Goal: Task Accomplishment & Management: Complete application form

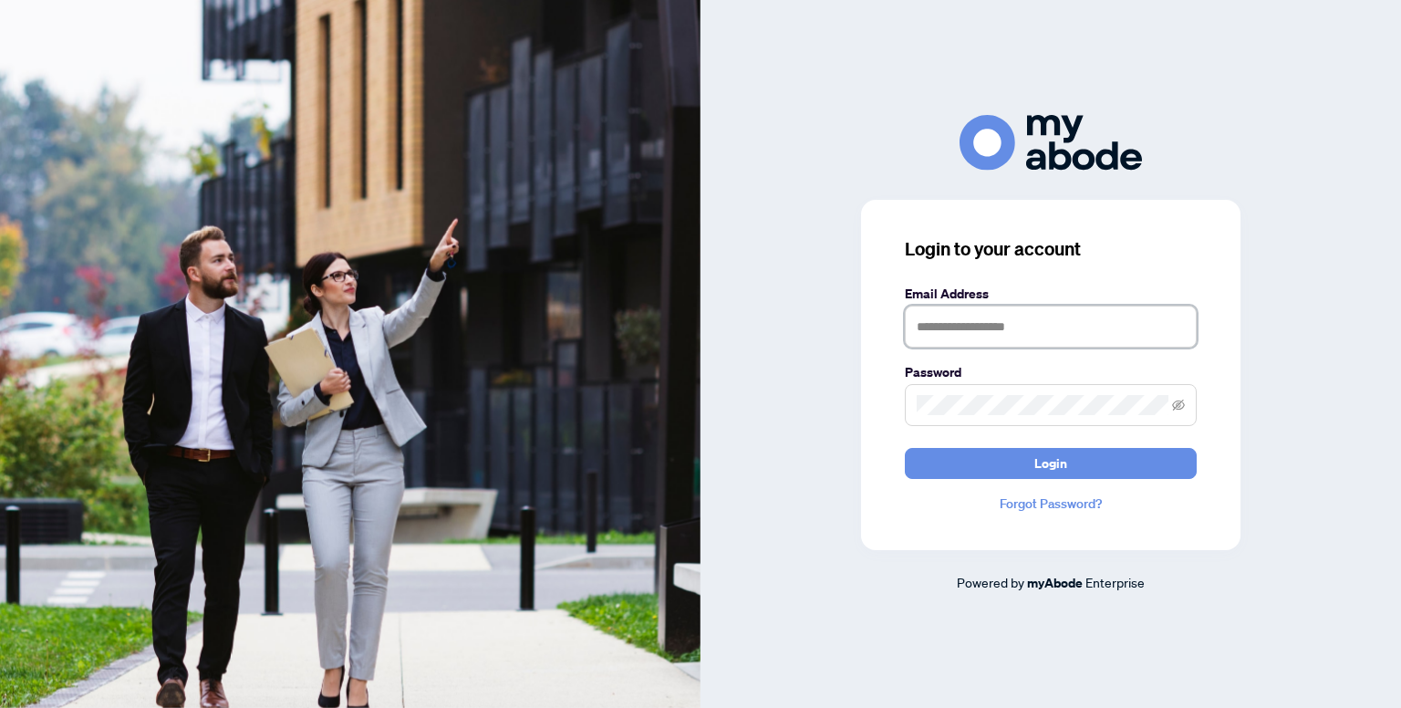
click at [954, 328] on input "text" at bounding box center [1051, 327] width 292 height 42
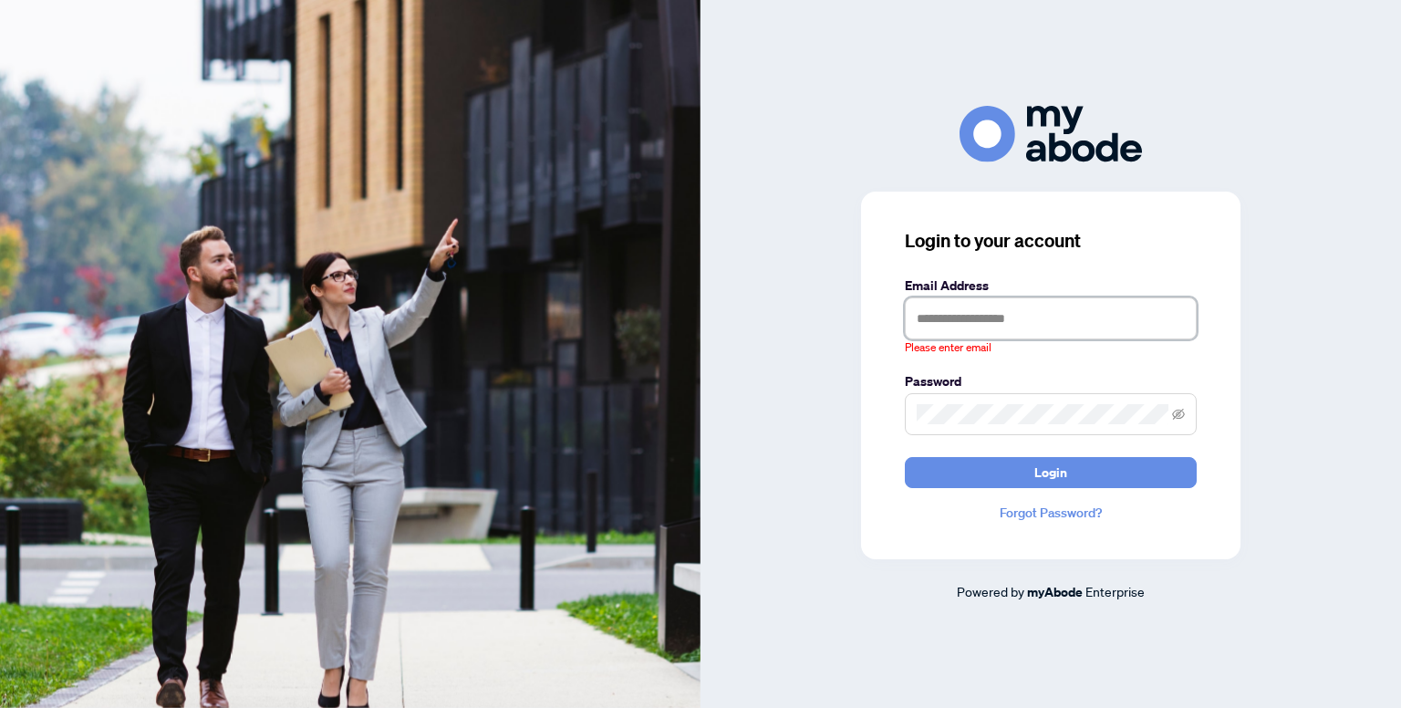
type input "**********"
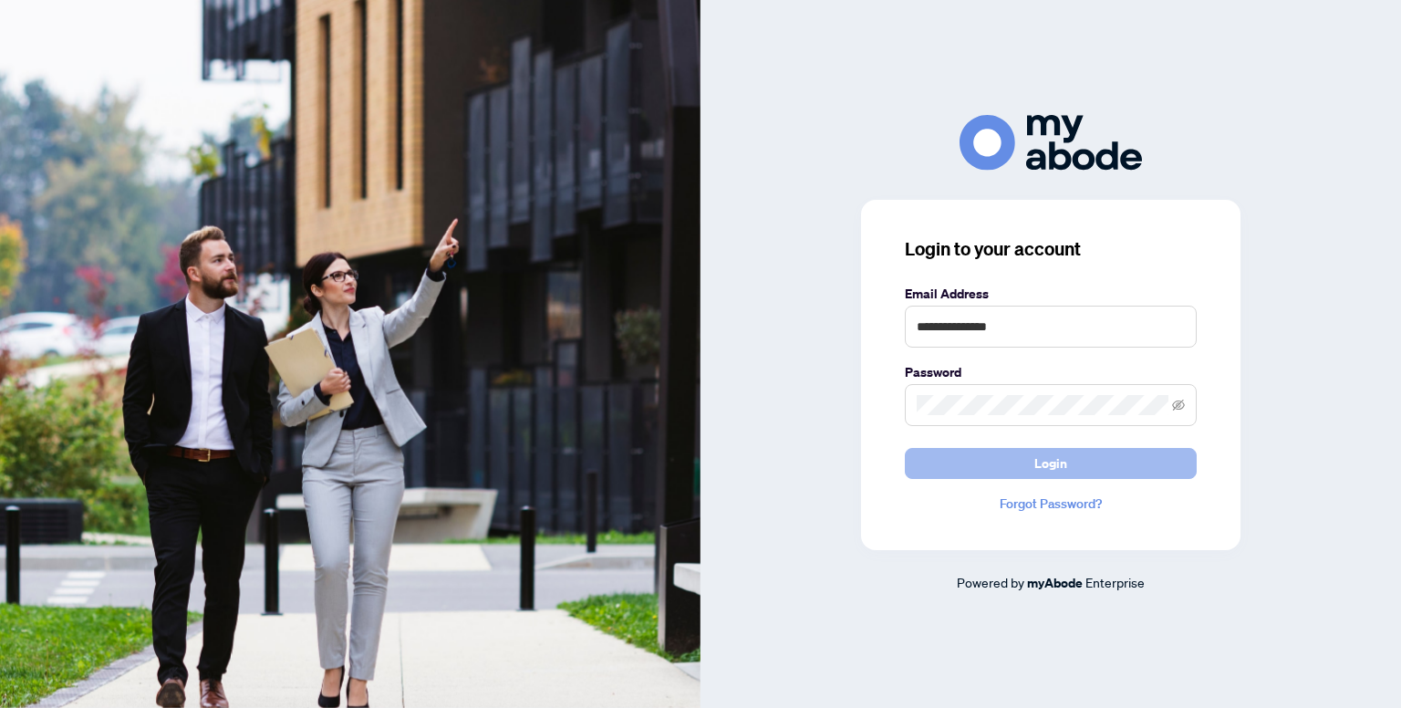
click at [1036, 464] on span "Login" at bounding box center [1051, 463] width 33 height 29
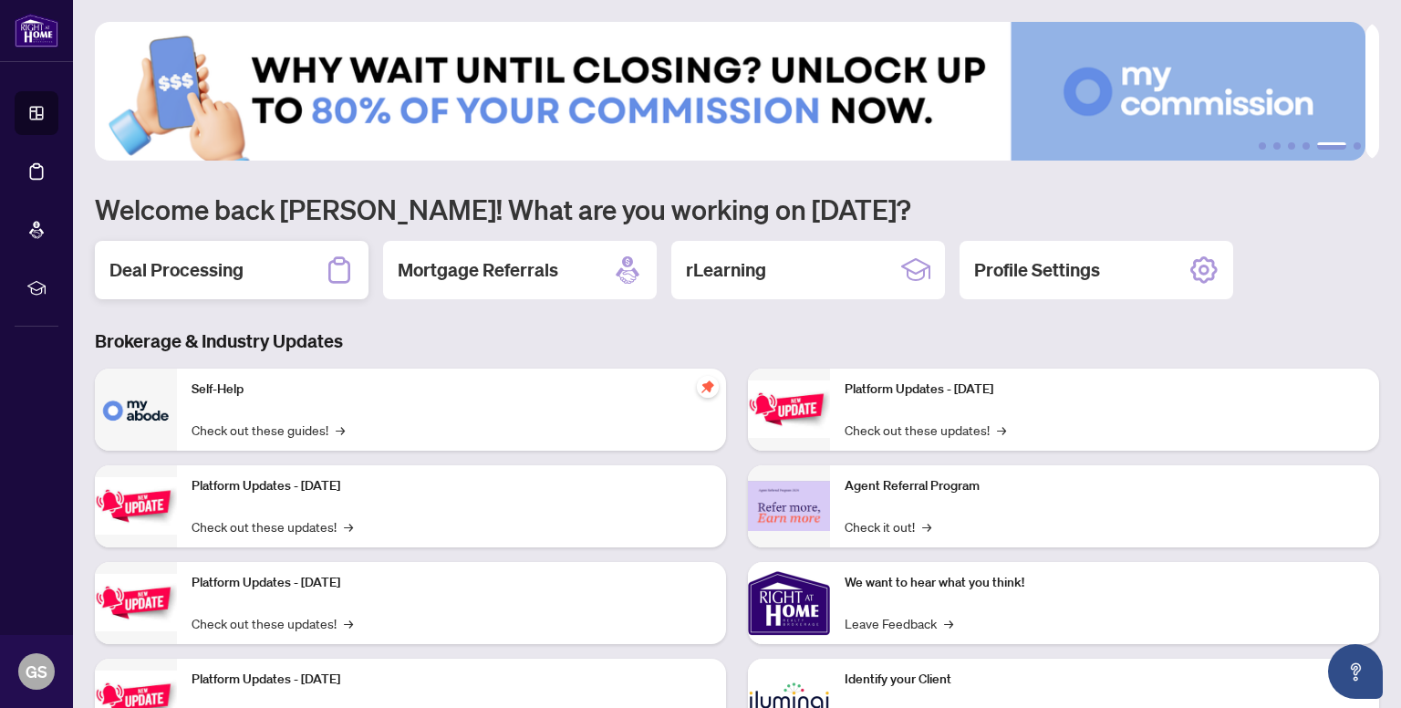
click at [255, 266] on div "Deal Processing" at bounding box center [232, 270] width 274 height 58
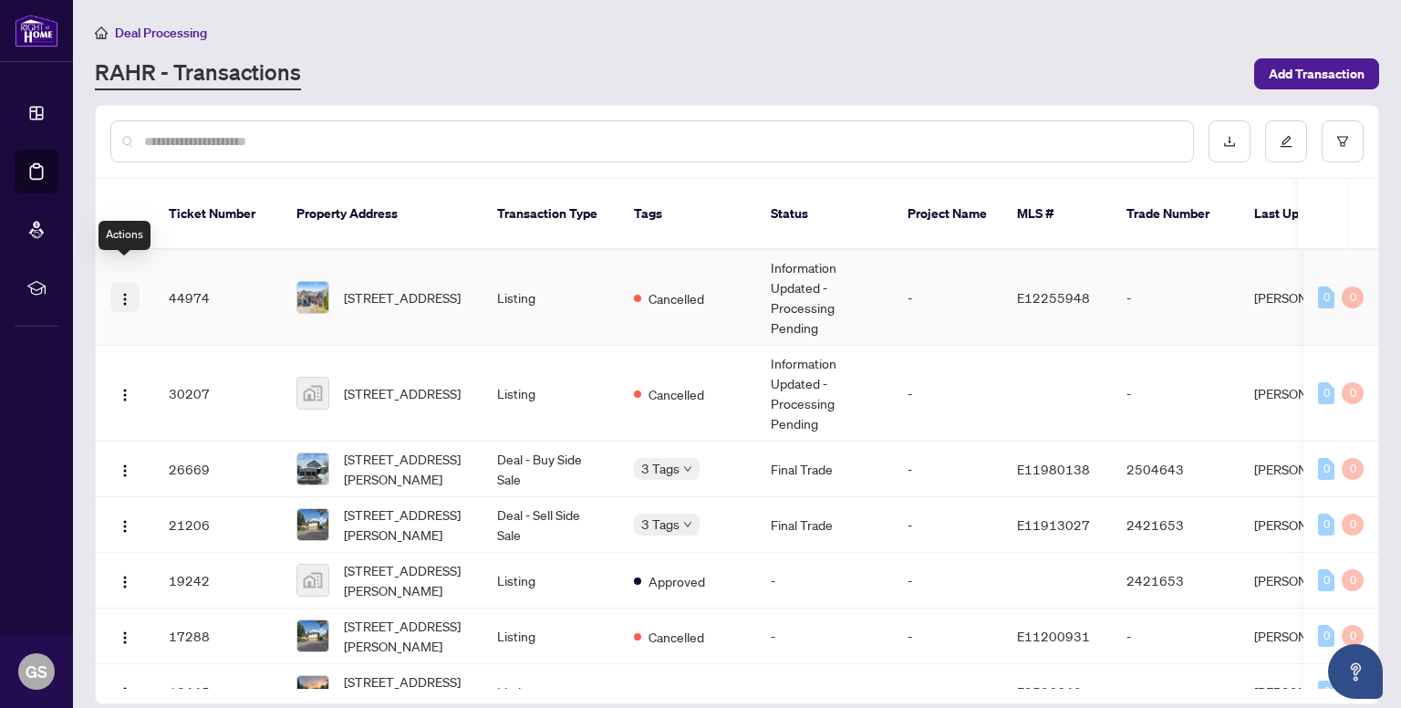
click at [124, 292] on img "button" at bounding box center [125, 299] width 15 height 15
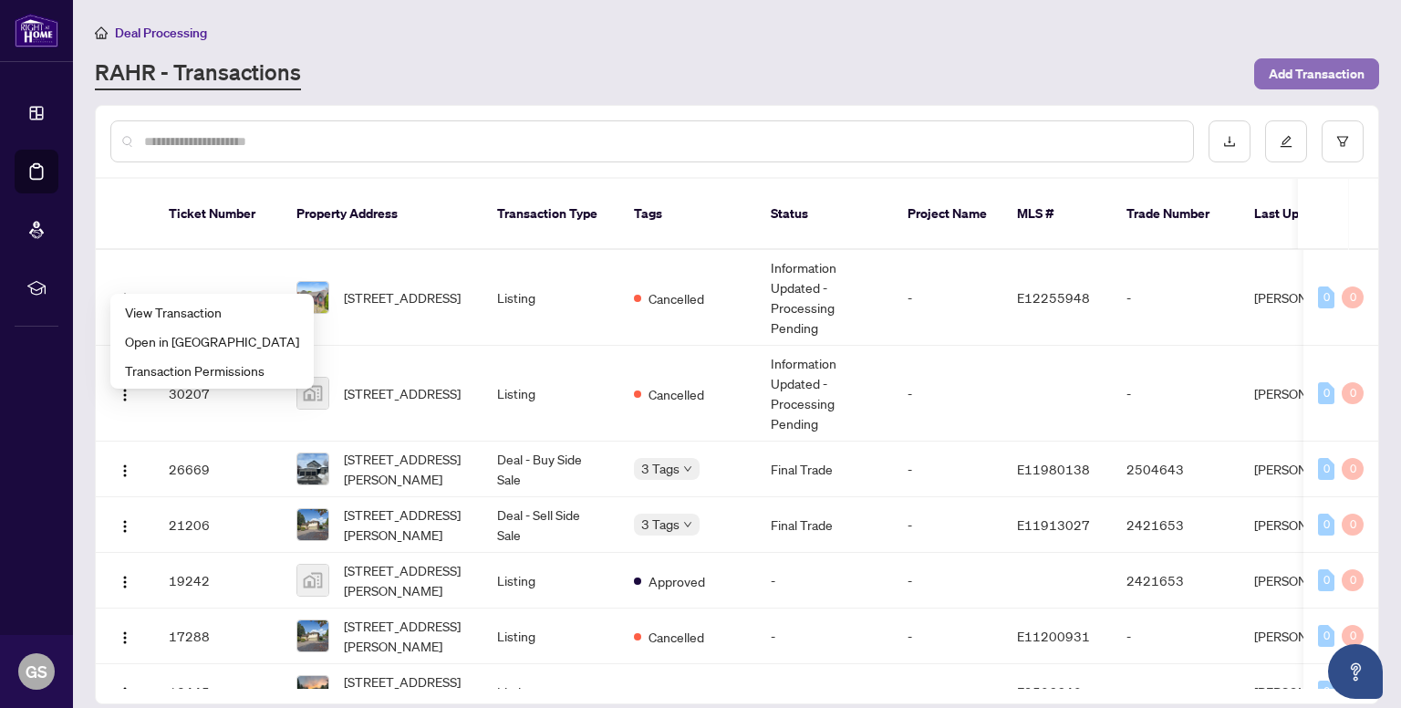
click at [1274, 76] on span "Add Transaction" at bounding box center [1317, 73] width 96 height 29
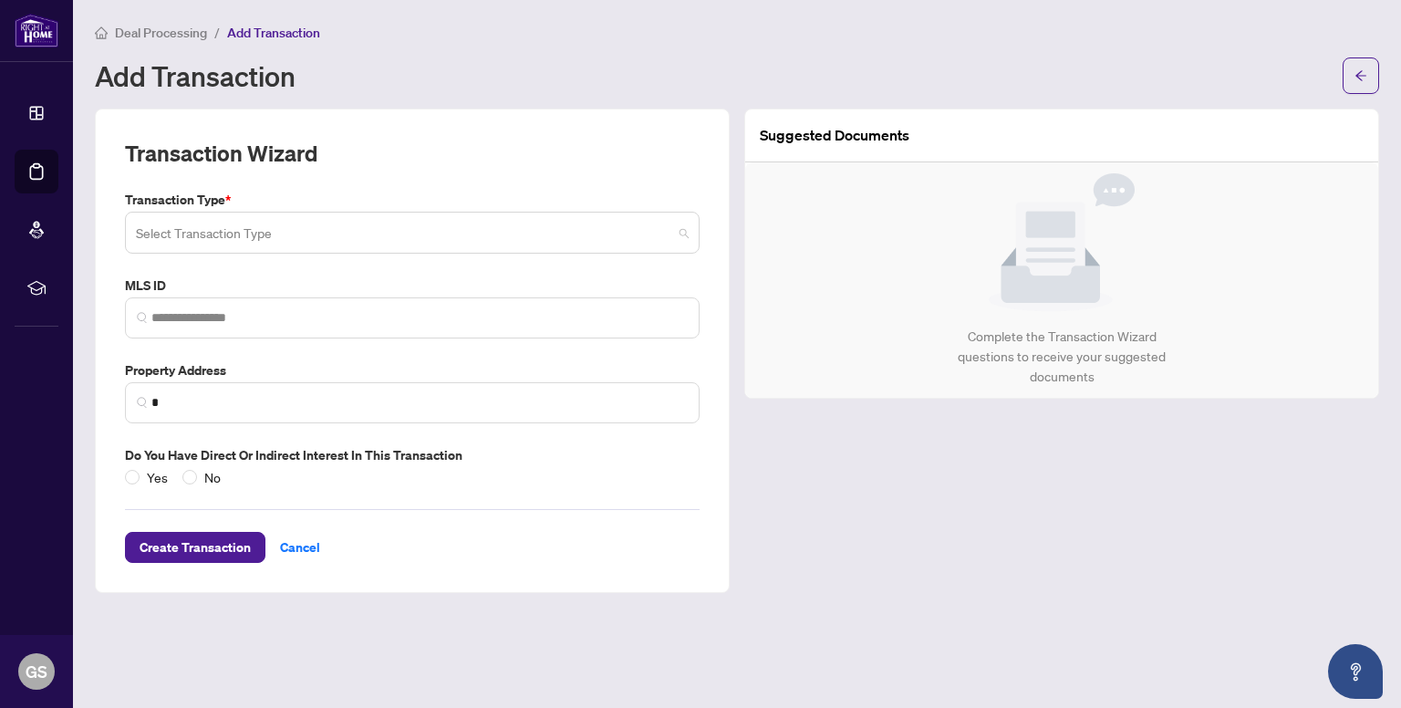
click at [210, 245] on input "search" at bounding box center [404, 235] width 536 height 40
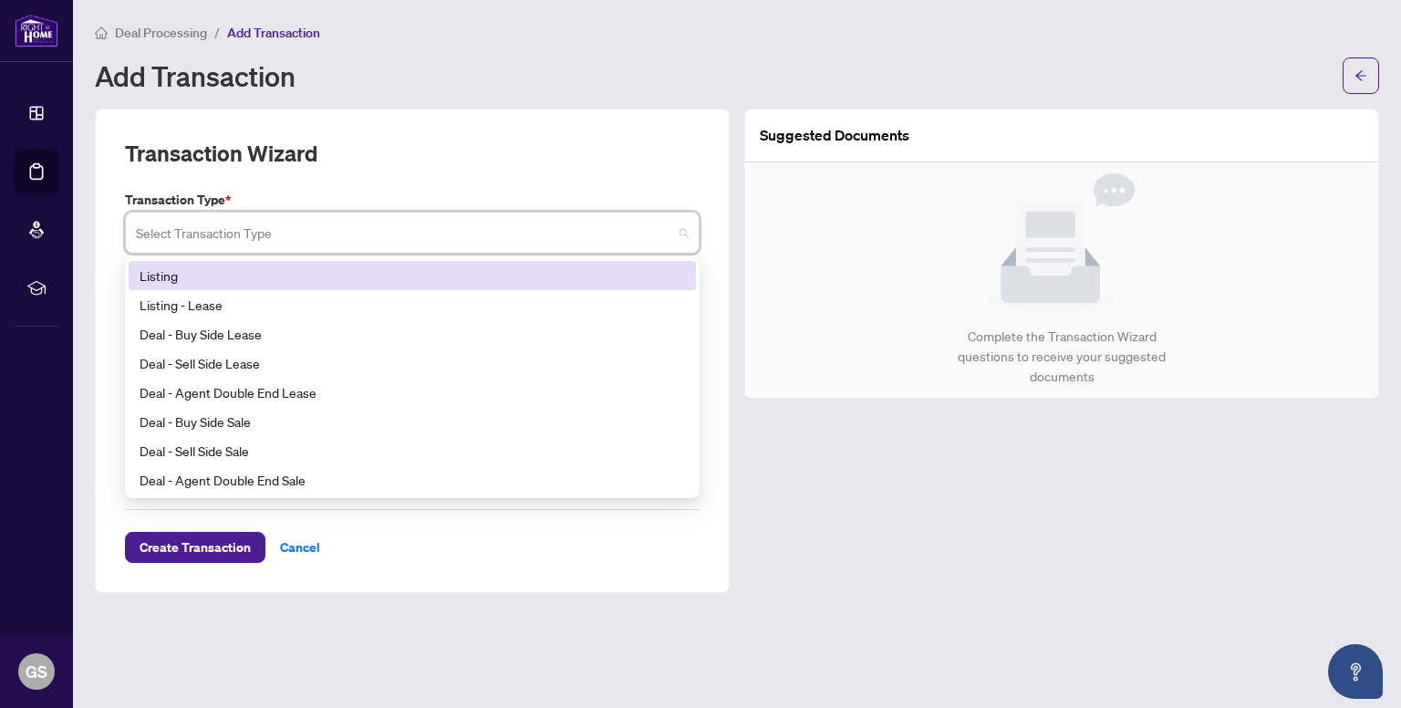
click at [215, 268] on div "Listing" at bounding box center [413, 275] width 546 height 20
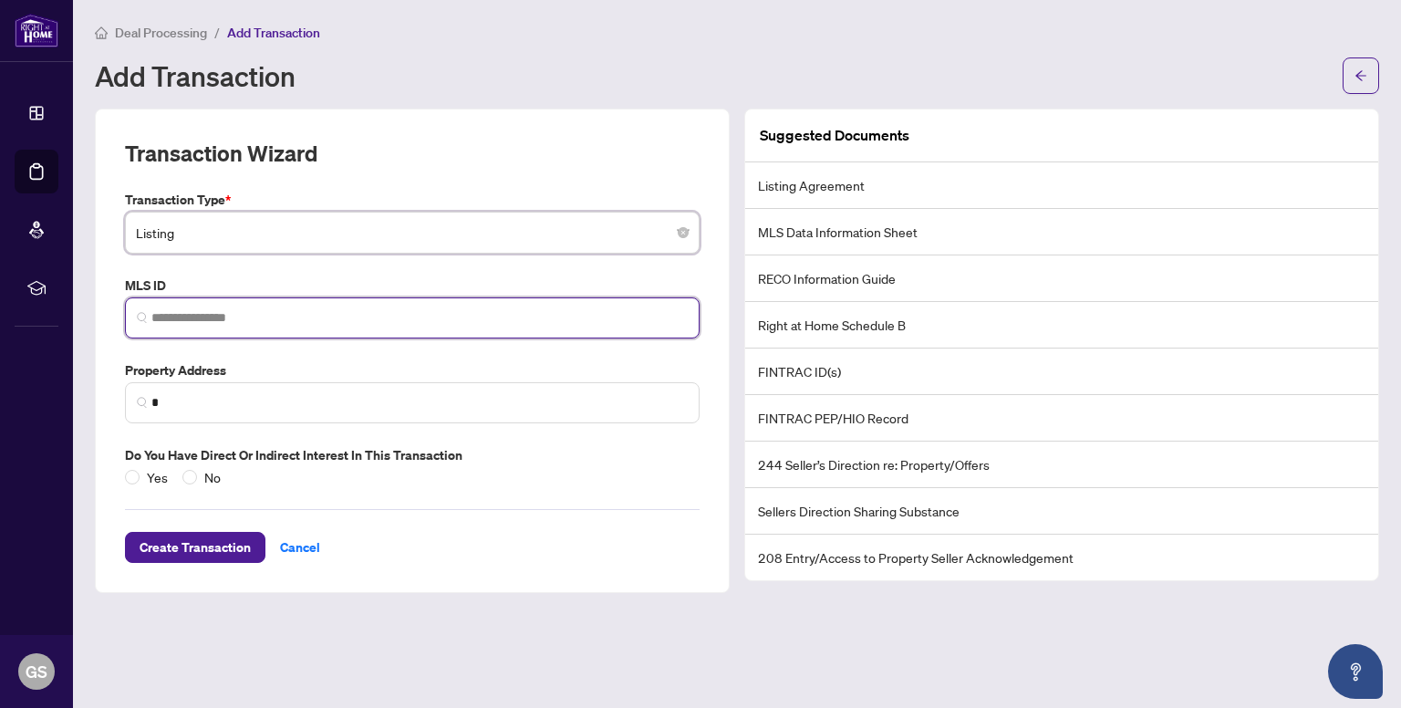
click at [252, 318] on input "search" at bounding box center [419, 317] width 536 height 19
paste input "*********"
type input "*********"
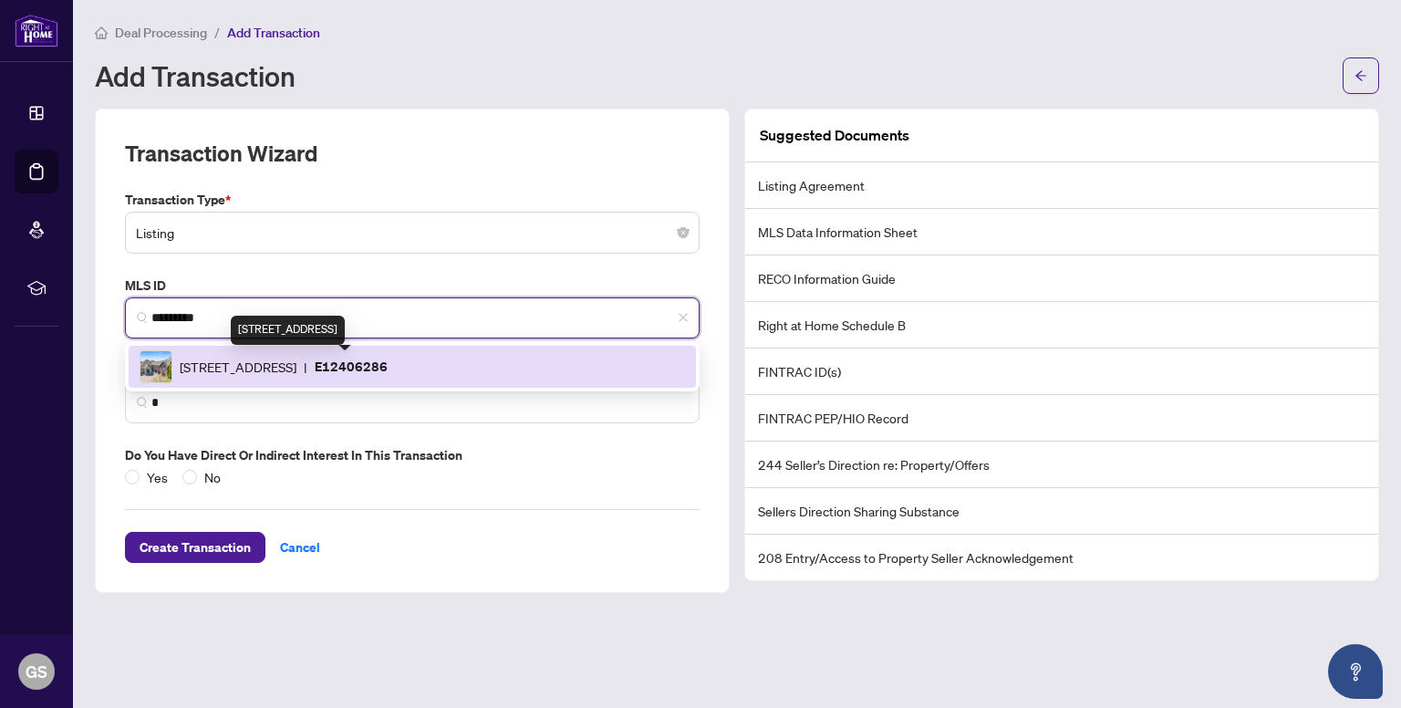
click at [297, 366] on span "[STREET_ADDRESS]" at bounding box center [238, 367] width 117 height 20
type input "**********"
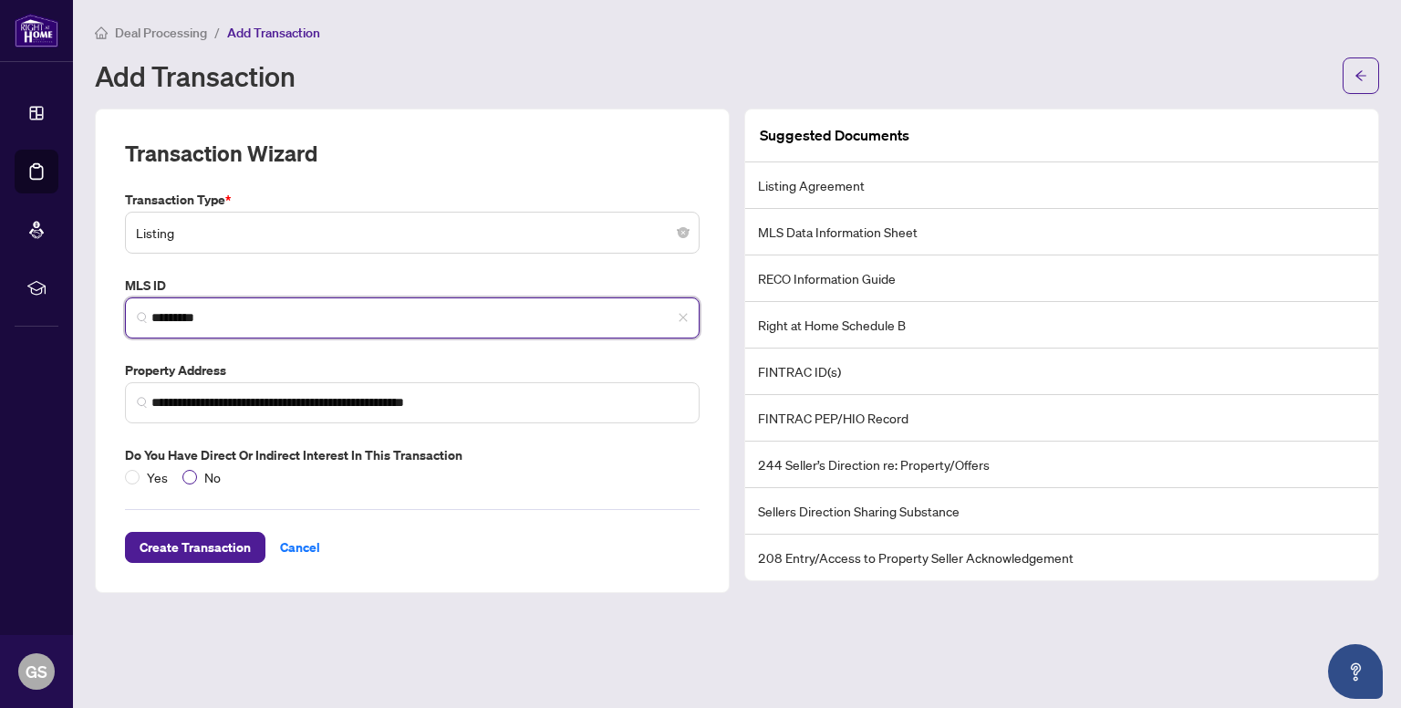
type input "*********"
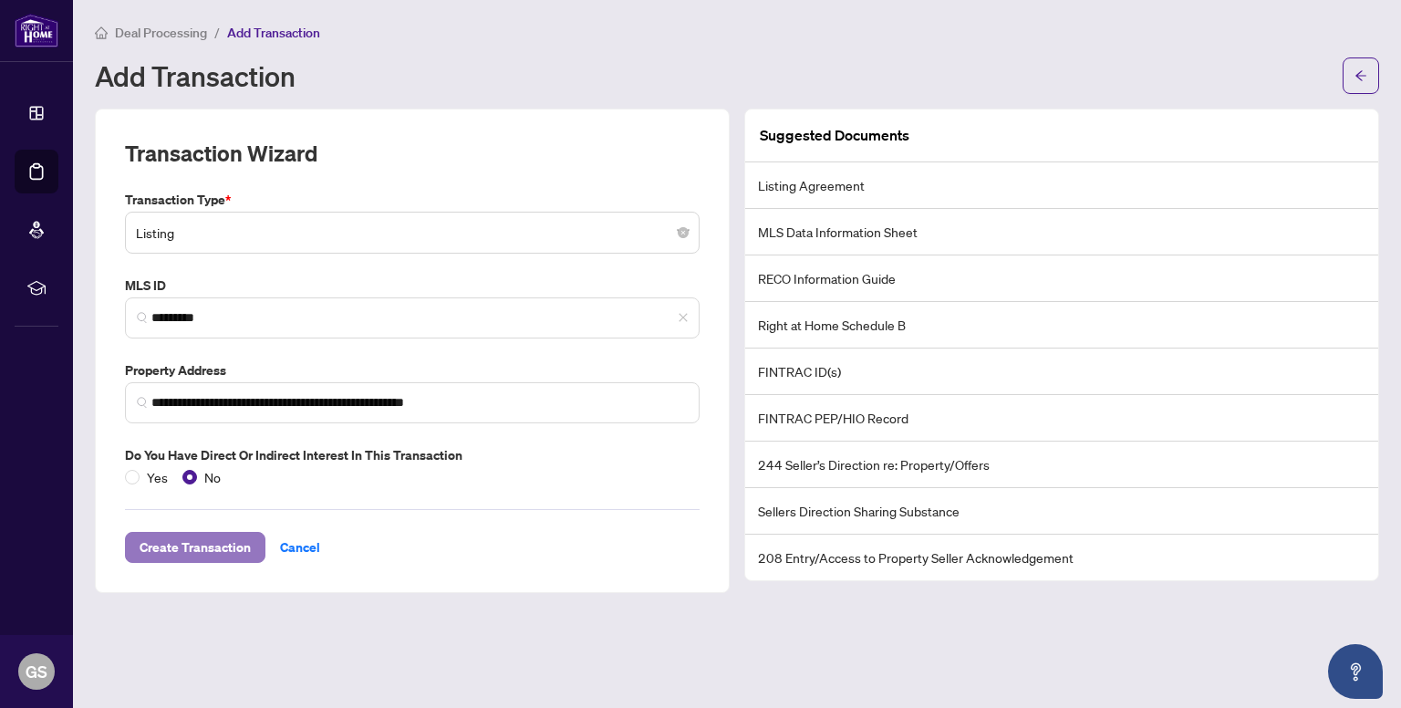
click at [209, 547] on span "Create Transaction" at bounding box center [195, 547] width 111 height 29
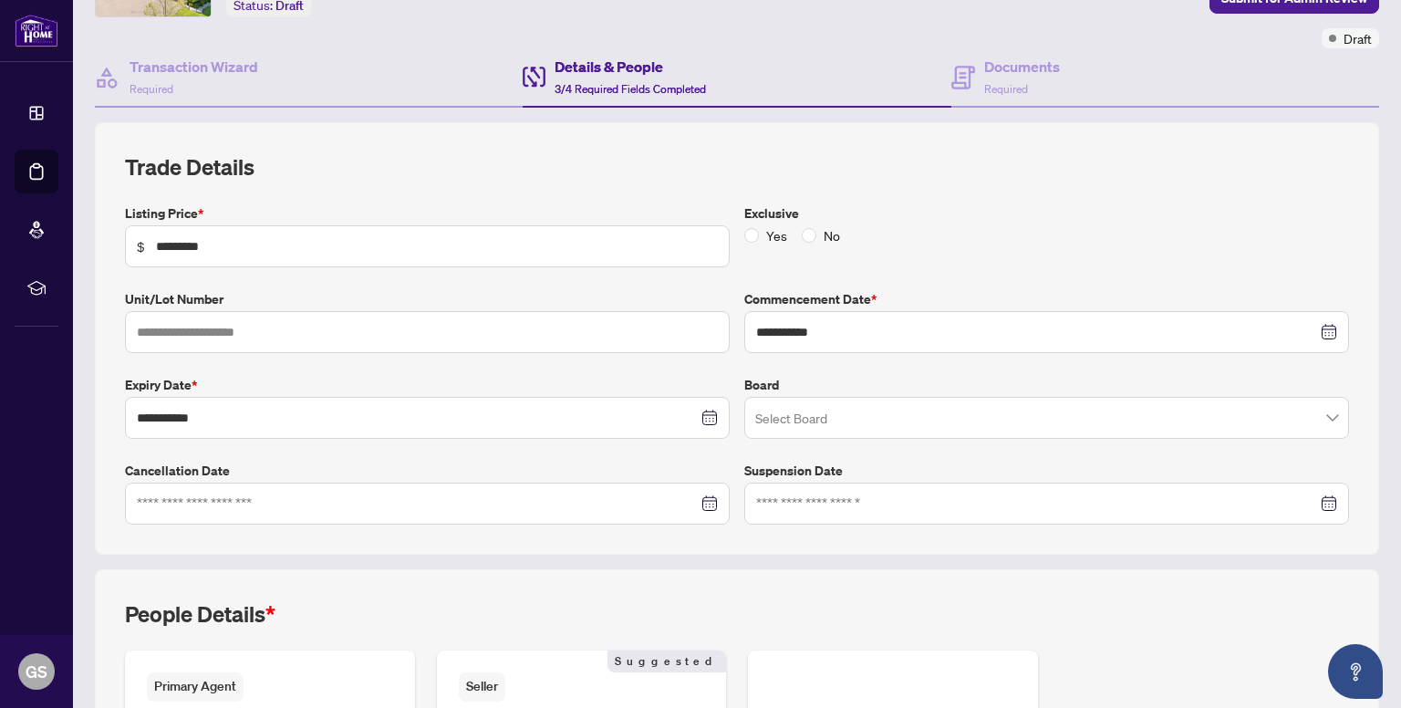
scroll to position [151, 0]
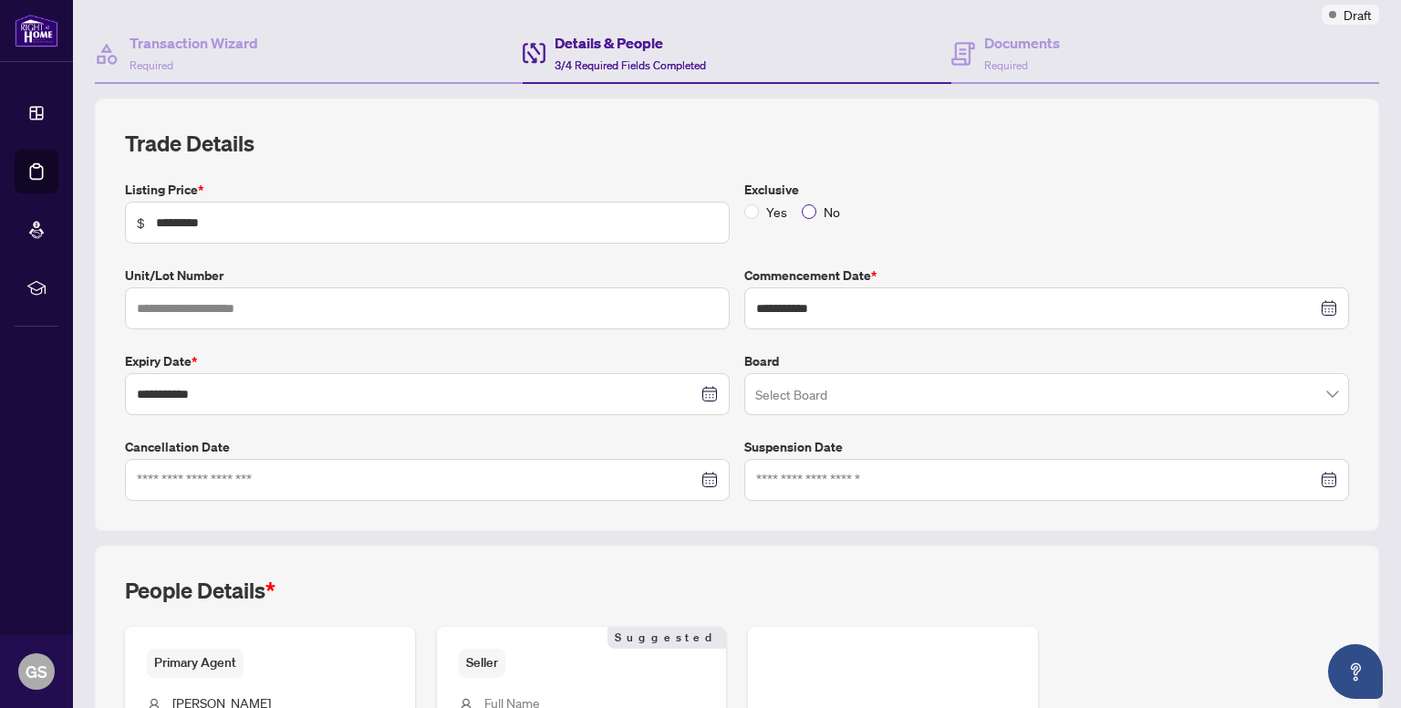
click at [817, 209] on span "No" at bounding box center [832, 212] width 31 height 20
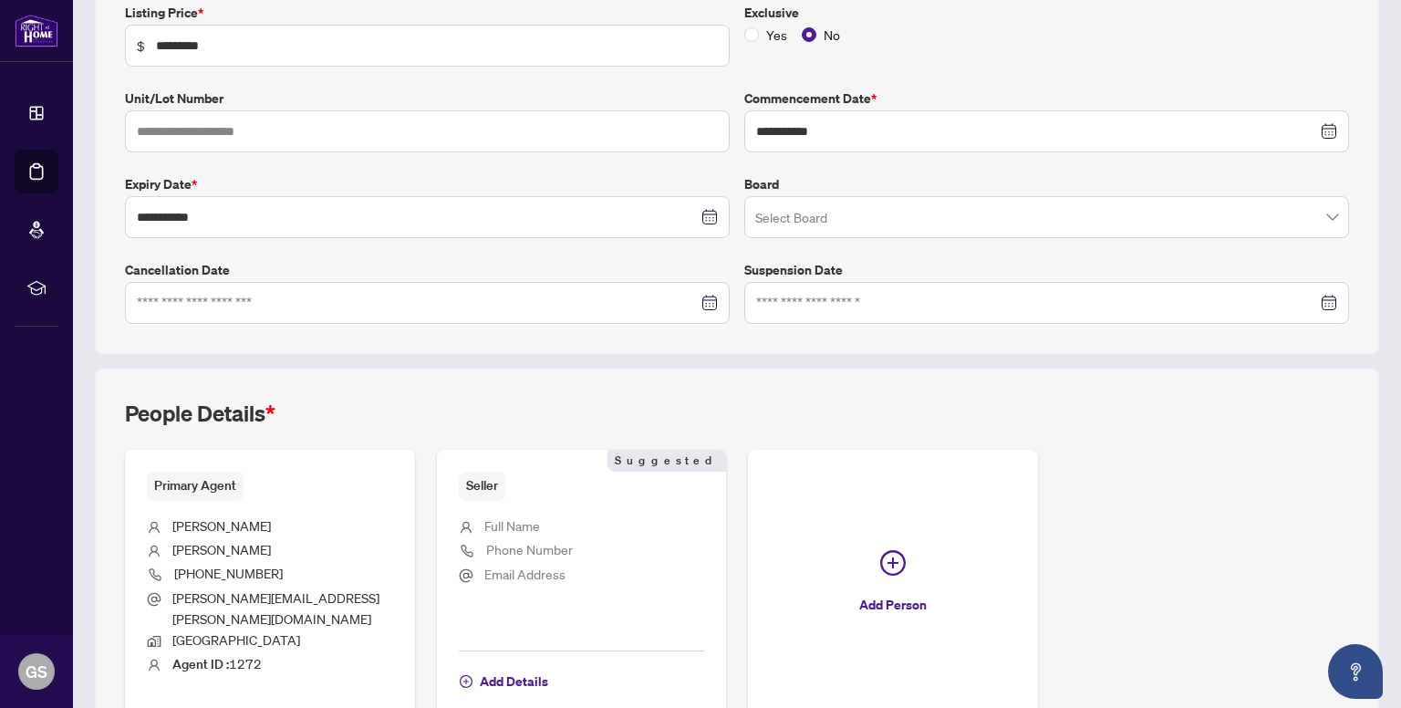
scroll to position [334, 0]
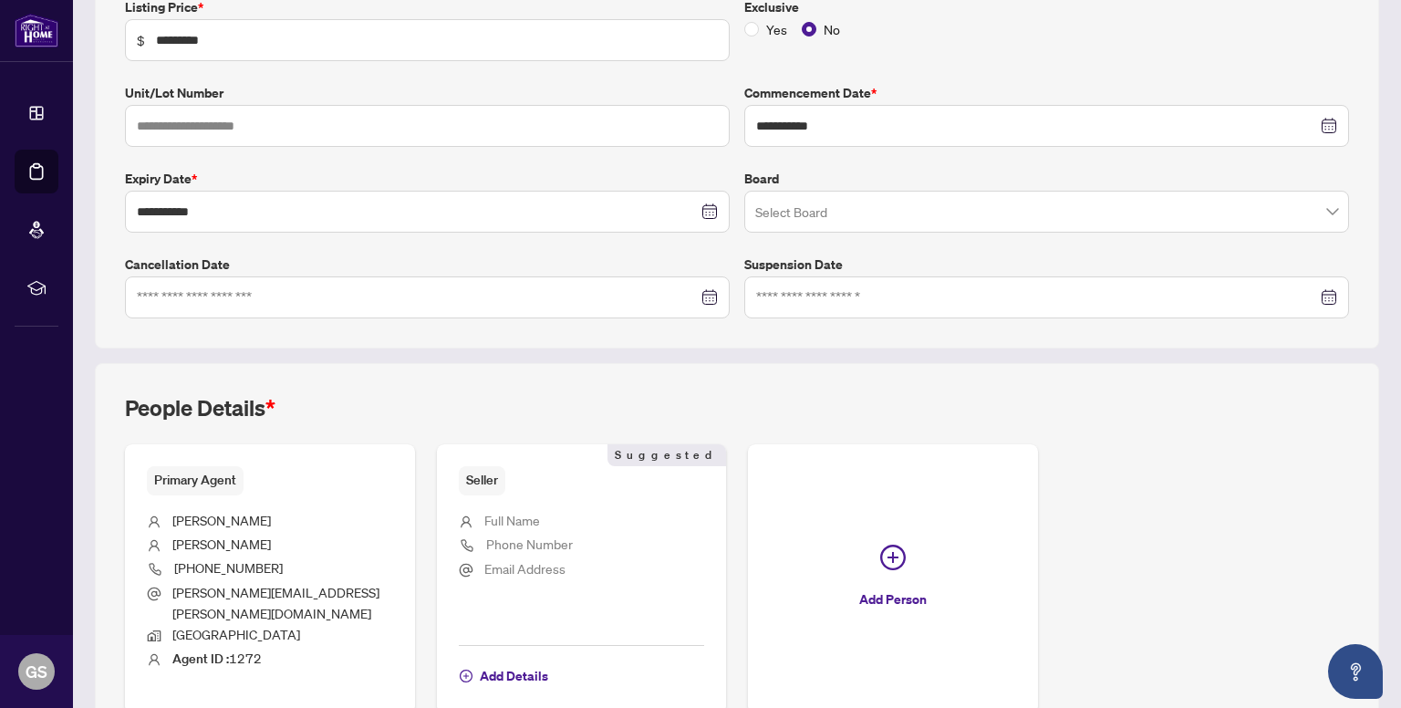
click at [797, 213] on input "search" at bounding box center [1038, 214] width 567 height 40
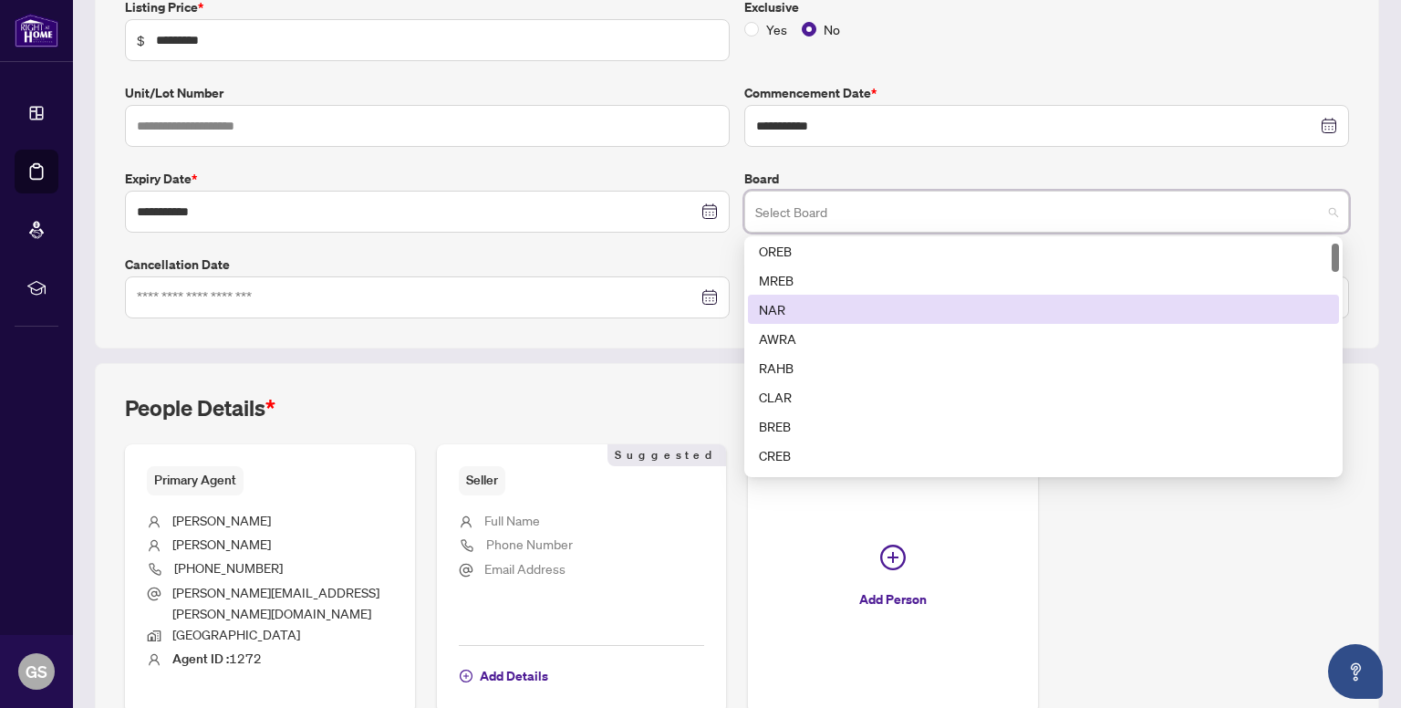
scroll to position [153, 0]
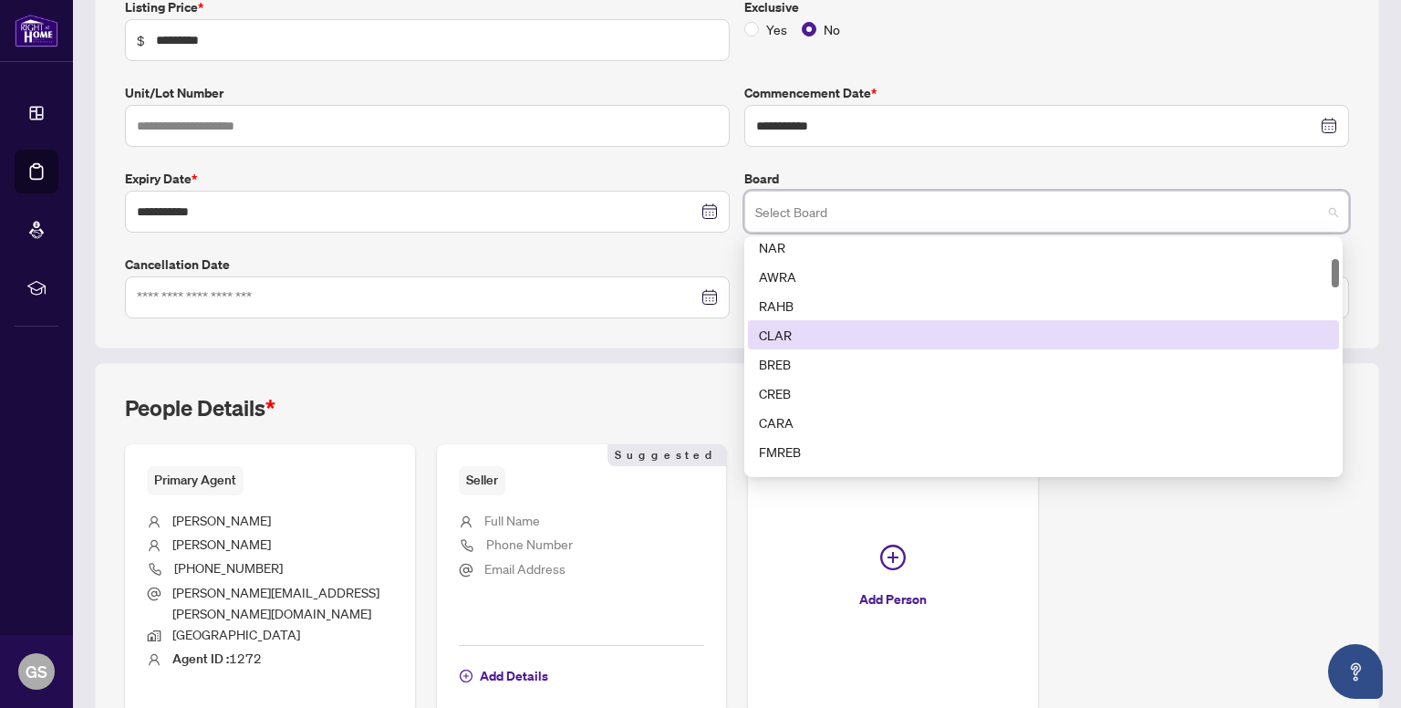
click at [809, 334] on div "CLAR" at bounding box center [1043, 335] width 569 height 20
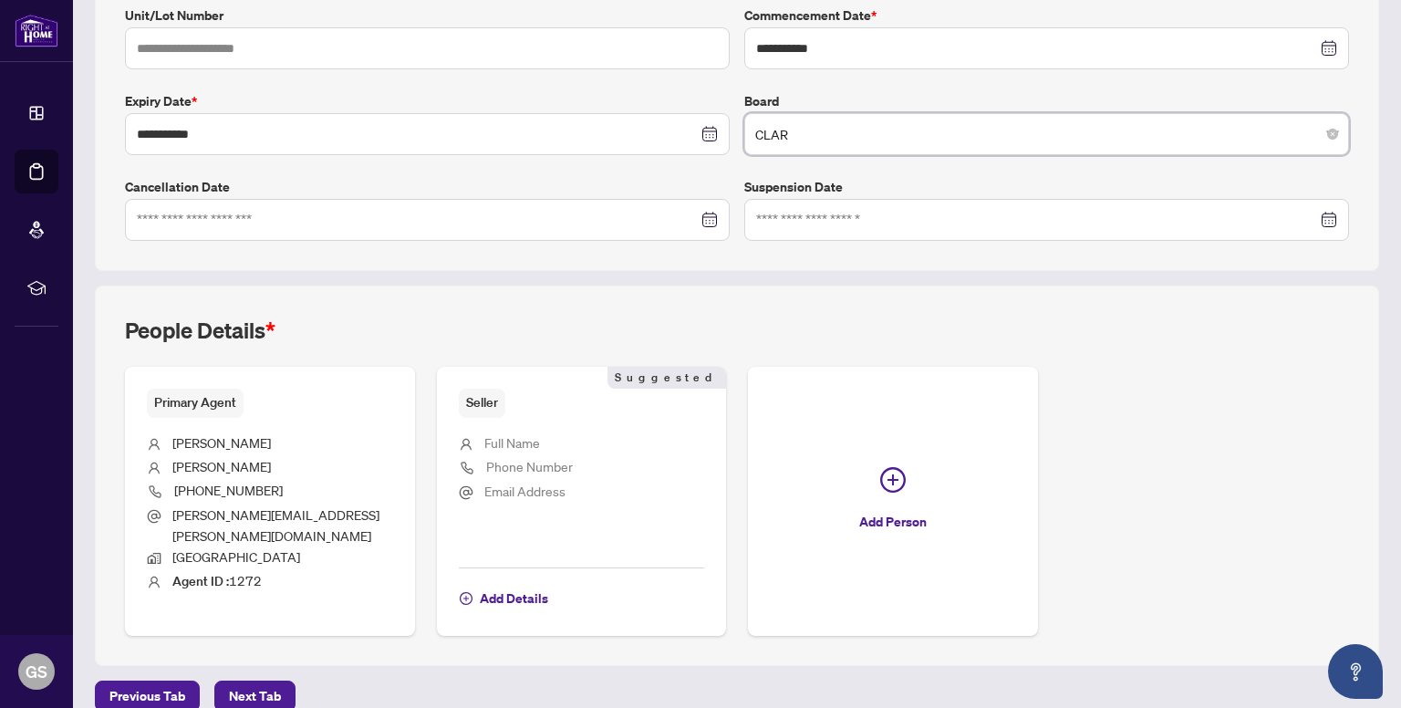
scroll to position [414, 0]
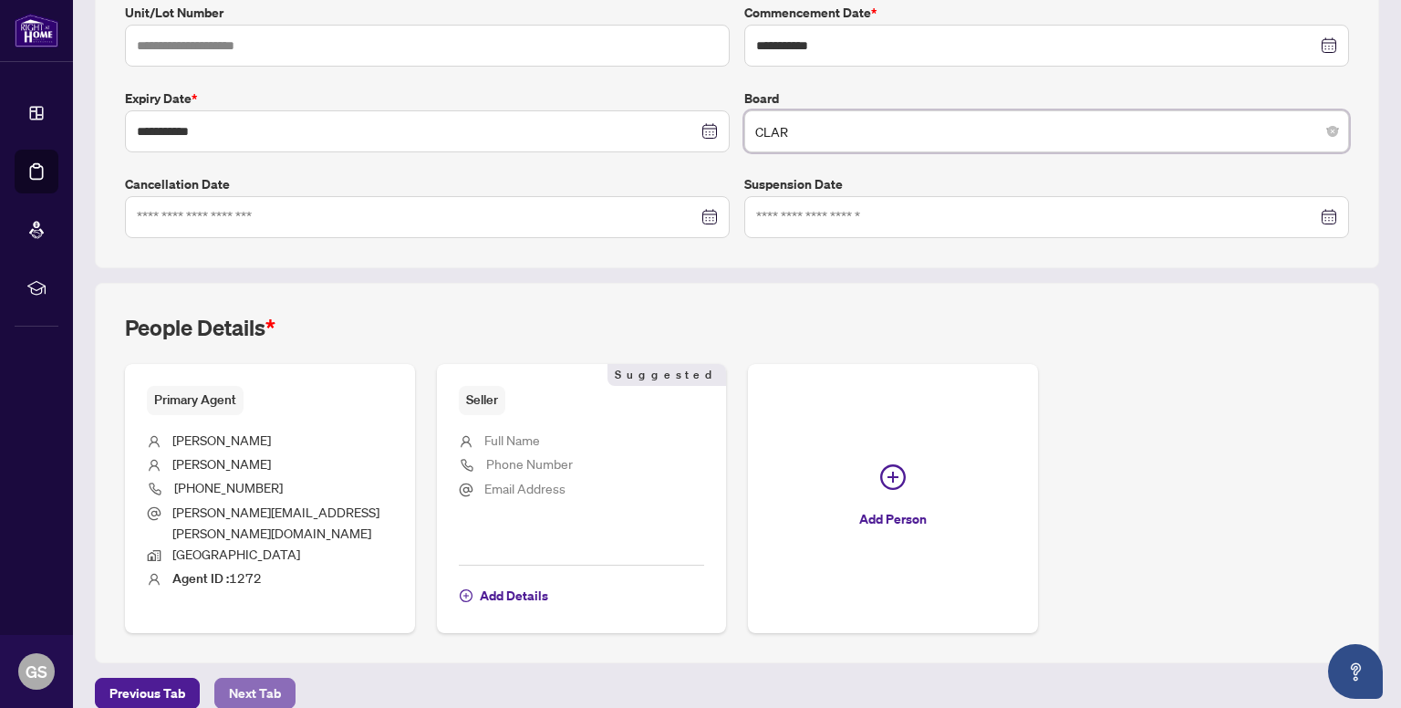
click at [251, 679] on span "Next Tab" at bounding box center [255, 693] width 52 height 29
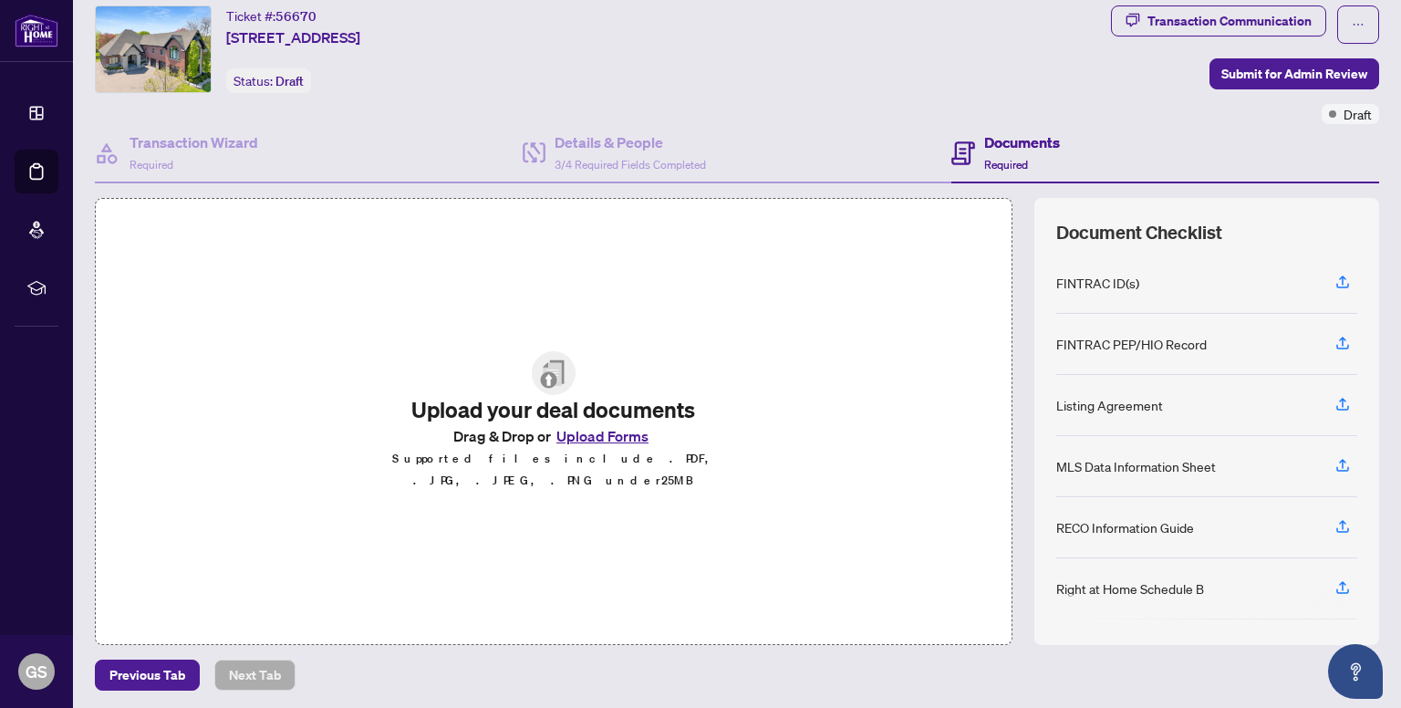
scroll to position [54, 0]
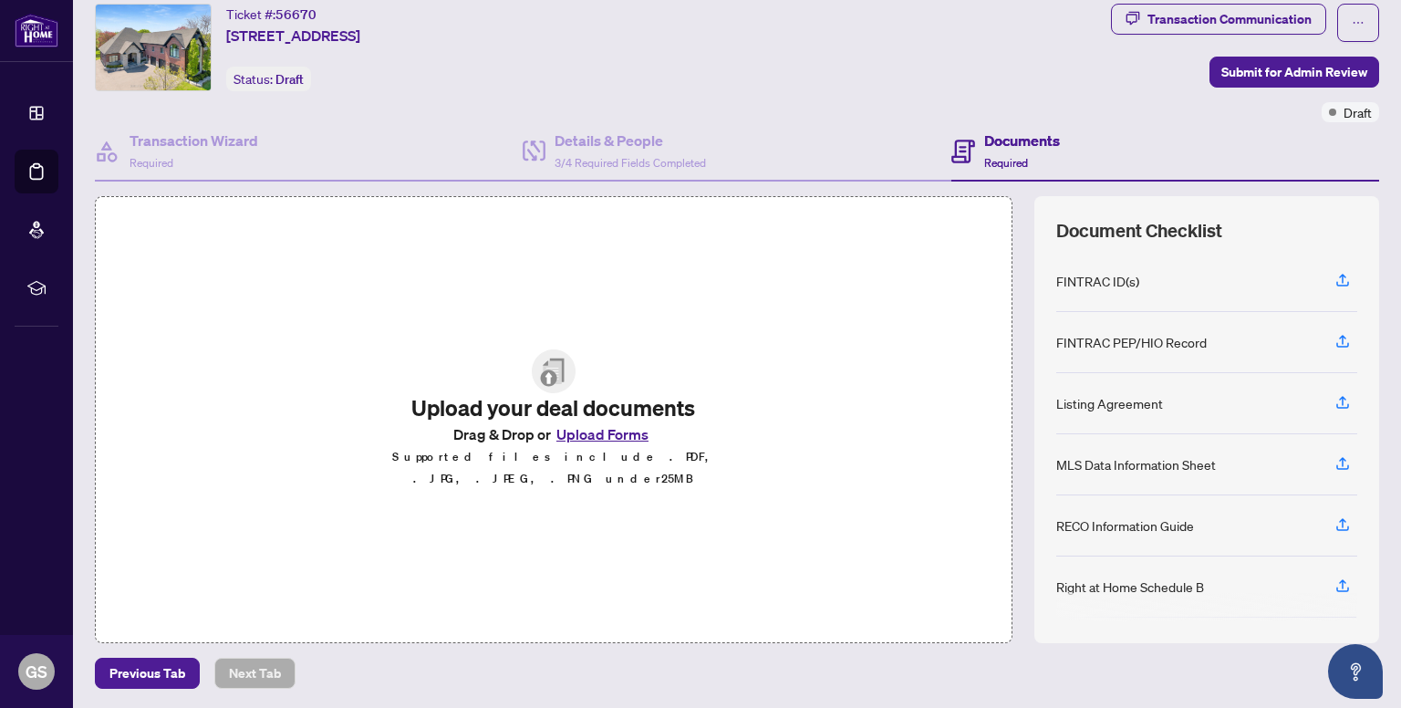
click at [613, 446] on button "Upload Forms" at bounding box center [602, 434] width 103 height 24
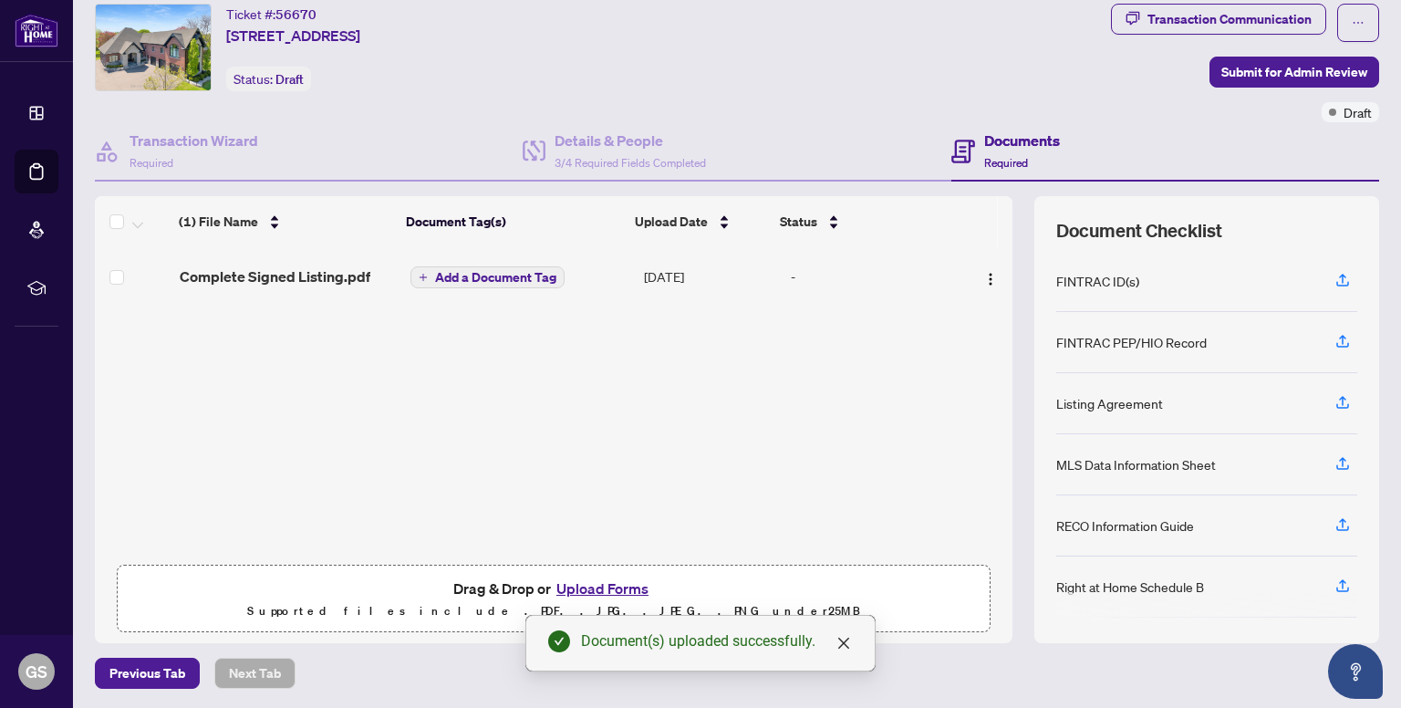
click at [500, 275] on span "Add a Document Tag" at bounding box center [495, 277] width 121 height 13
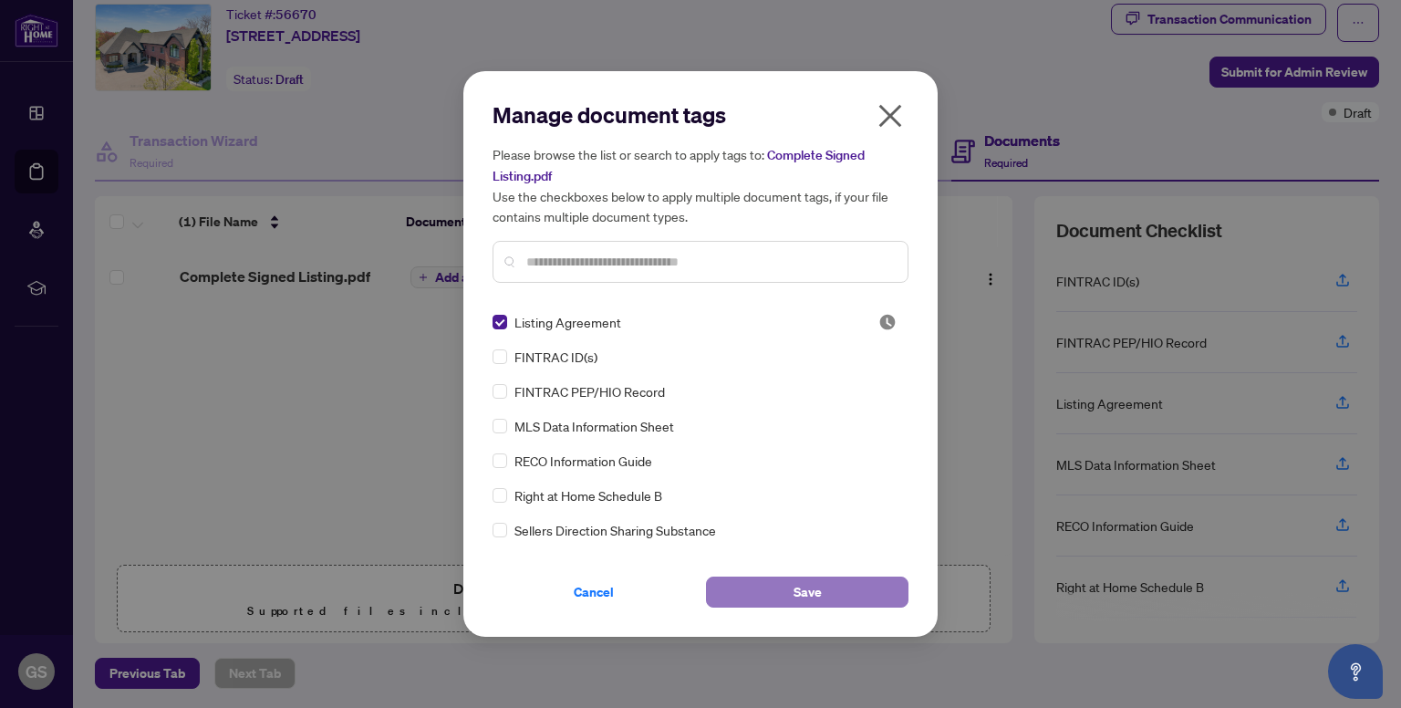
drag, startPoint x: 764, startPoint y: 599, endPoint x: 786, endPoint y: 597, distance: 22.0
click at [765, 599] on button "Save" at bounding box center [807, 592] width 203 height 31
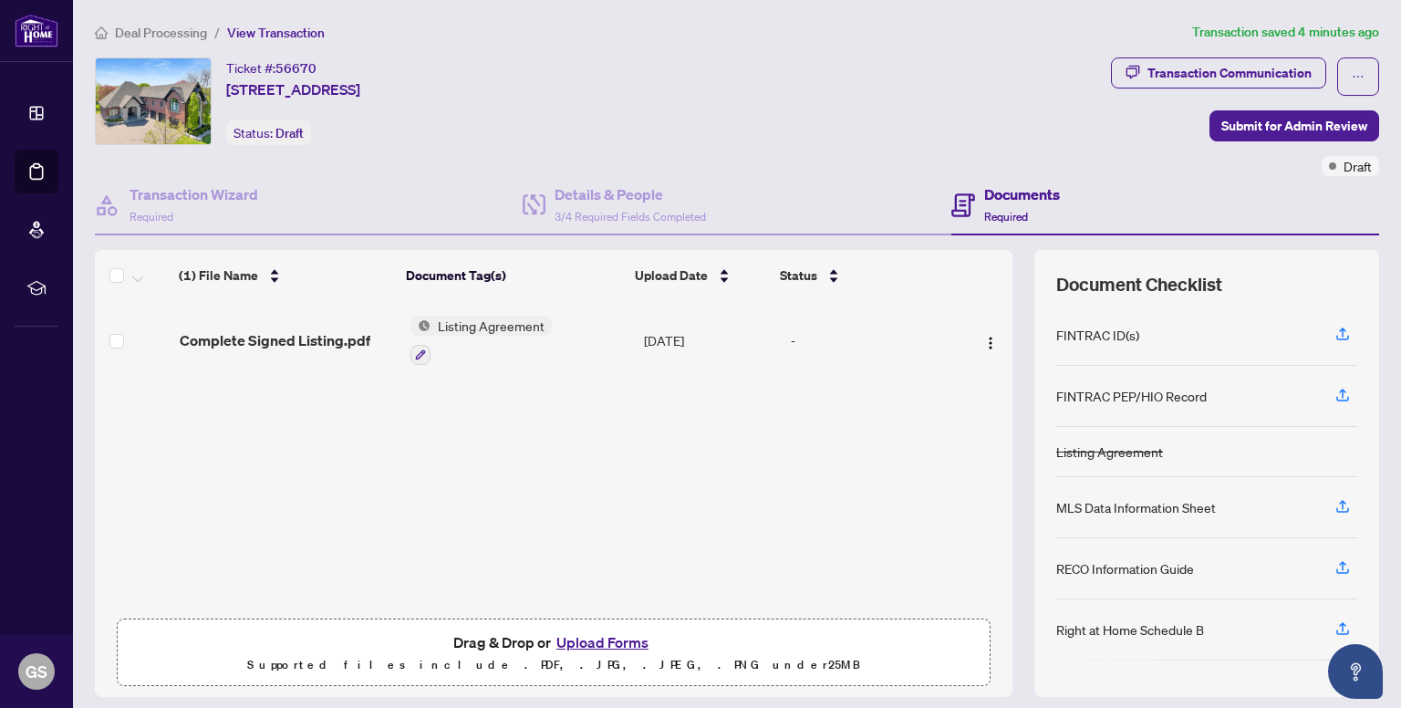
scroll to position [0, 0]
click at [1352, 70] on icon "ellipsis" at bounding box center [1358, 76] width 13 height 13
click at [1111, 119] on div "Transaction Communication Submit for Admin Review Draft" at bounding box center [1245, 116] width 268 height 119
click at [1222, 123] on span "Submit for Admin Review" at bounding box center [1295, 125] width 146 height 29
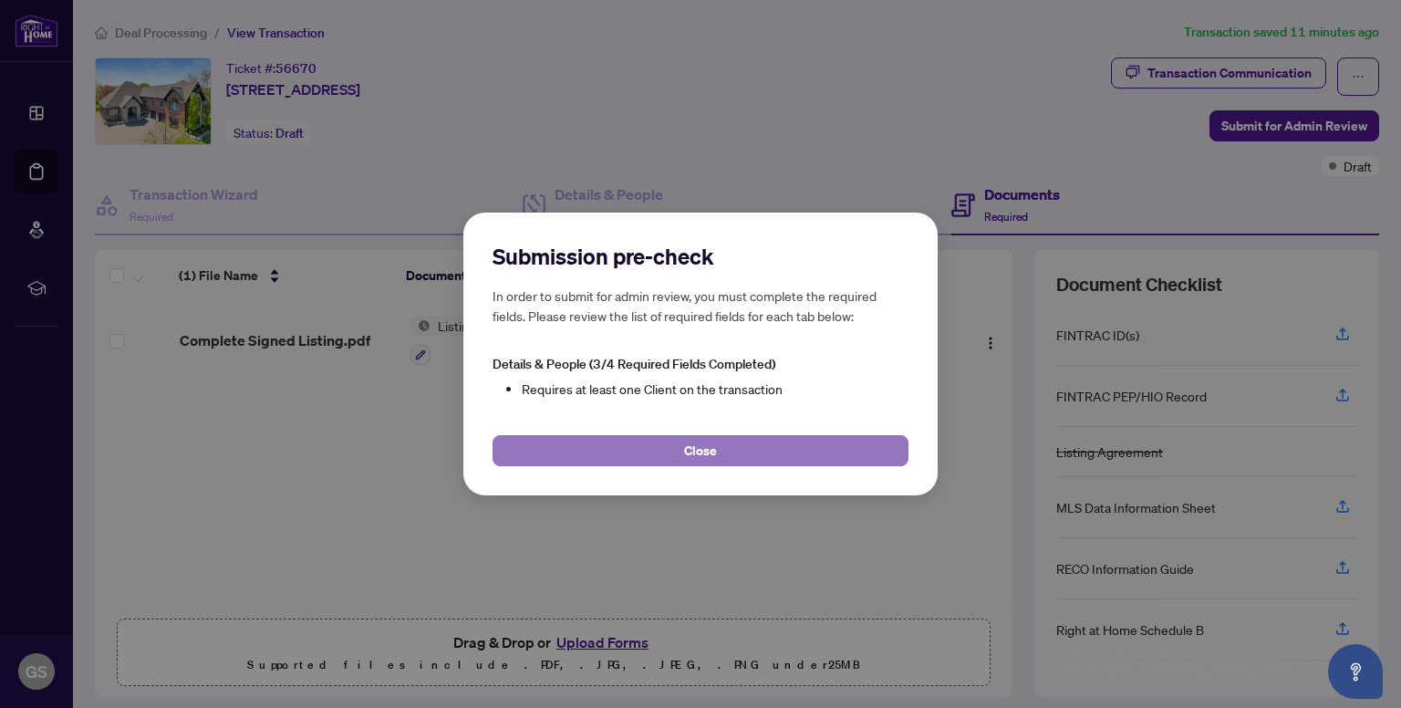
click at [693, 453] on span "Close" at bounding box center [700, 450] width 33 height 29
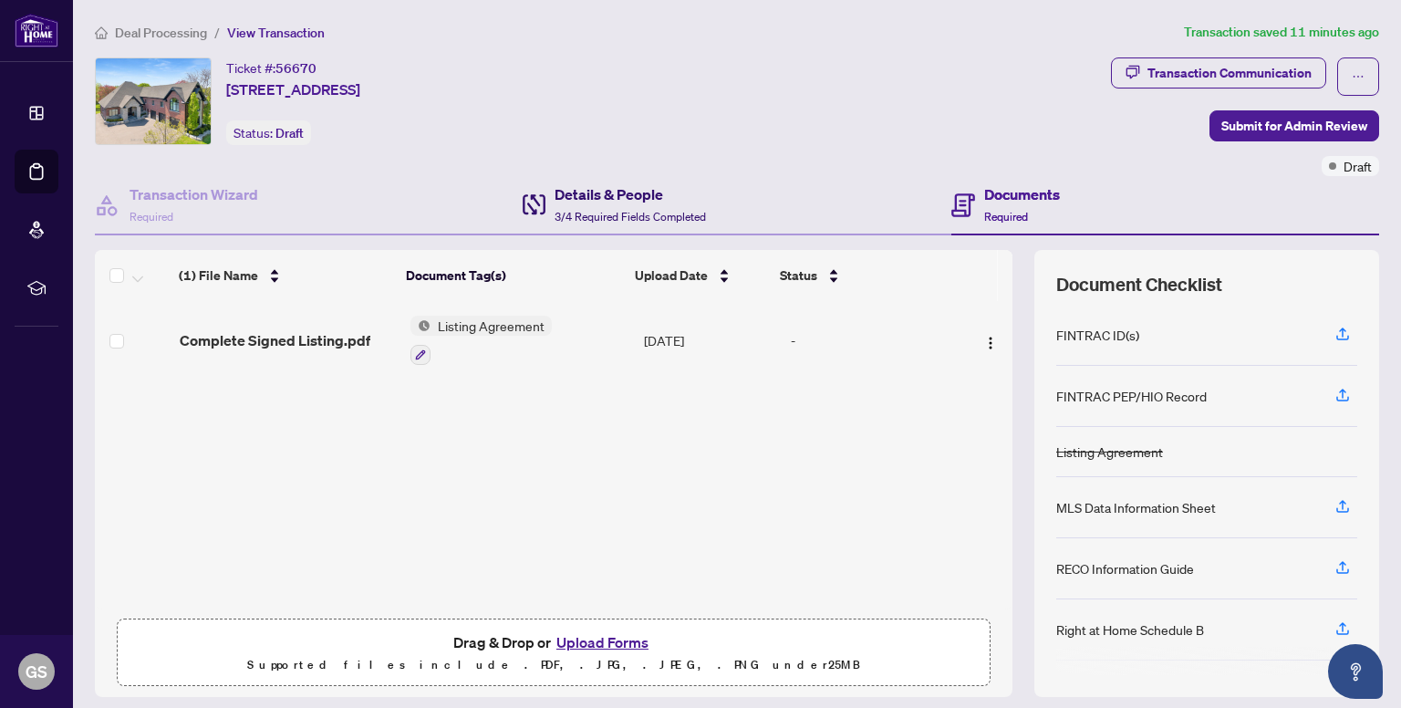
click at [611, 191] on h4 "Details & People" at bounding box center [630, 194] width 151 height 22
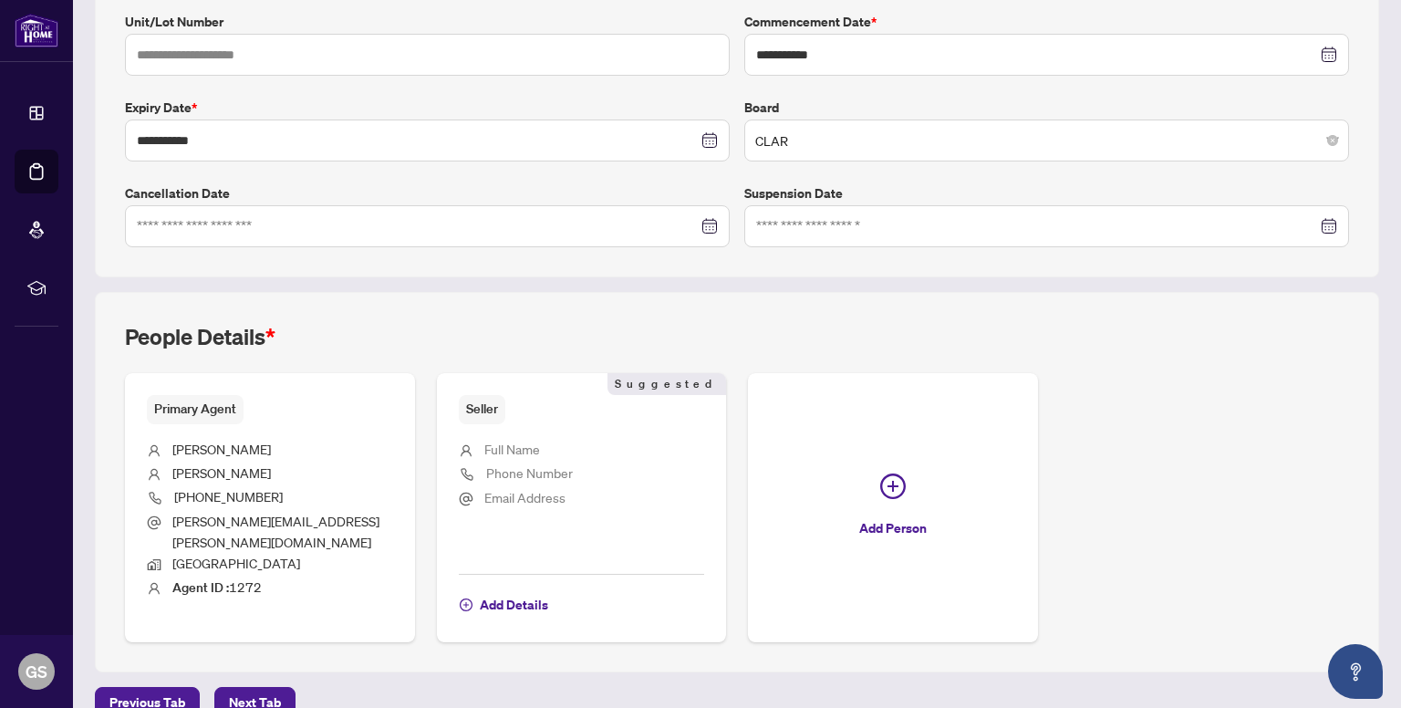
scroll to position [414, 0]
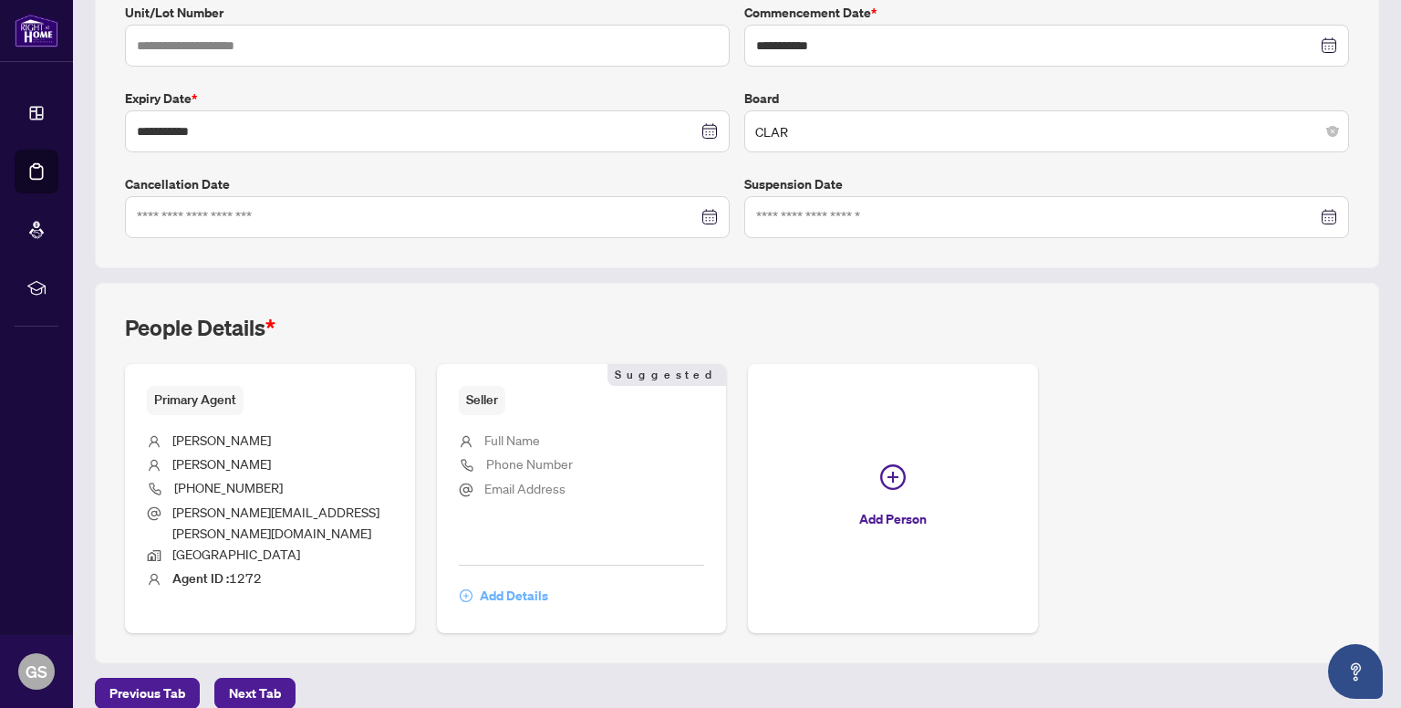
click at [520, 581] on span "Add Details" at bounding box center [514, 595] width 68 height 29
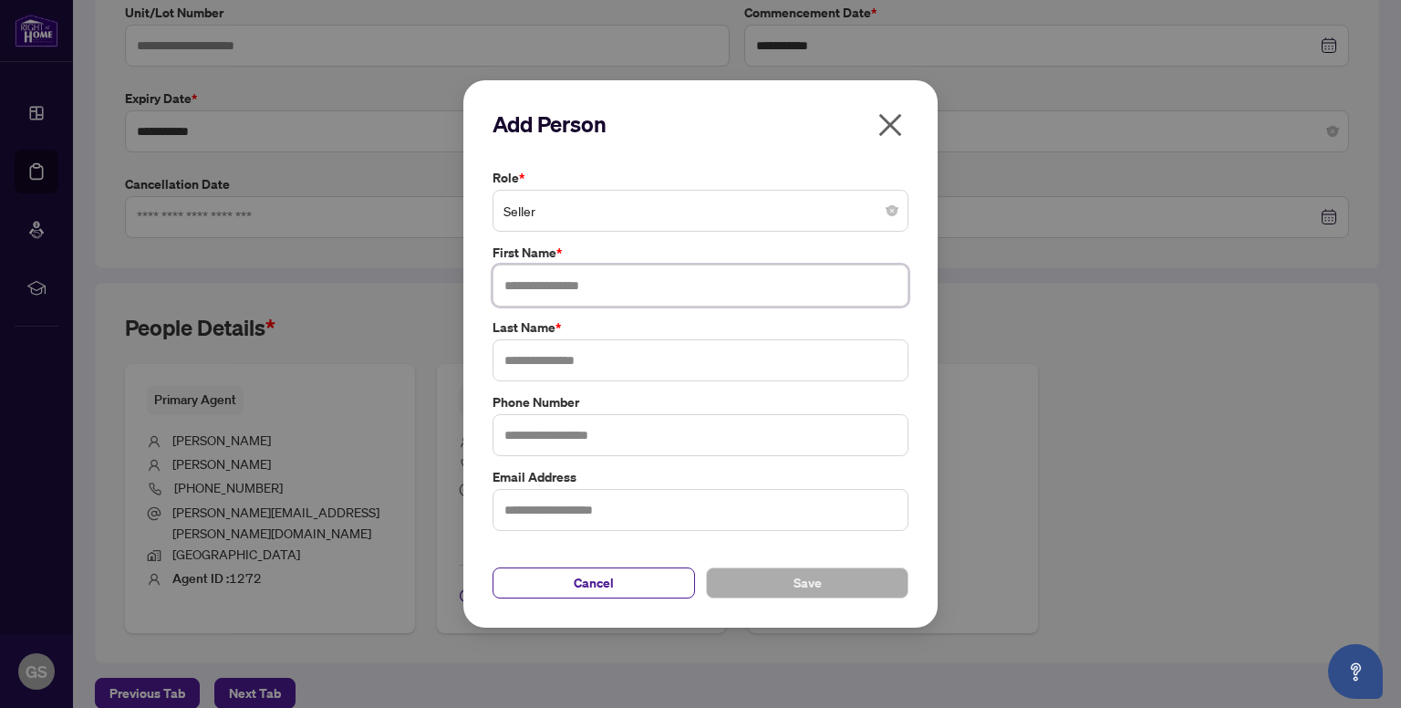
click at [602, 297] on input "text" at bounding box center [701, 286] width 416 height 42
type input "*******"
drag, startPoint x: 551, startPoint y: 351, endPoint x: 542, endPoint y: 348, distance: 9.8
click at [542, 348] on input "text" at bounding box center [701, 360] width 416 height 42
type input "****"
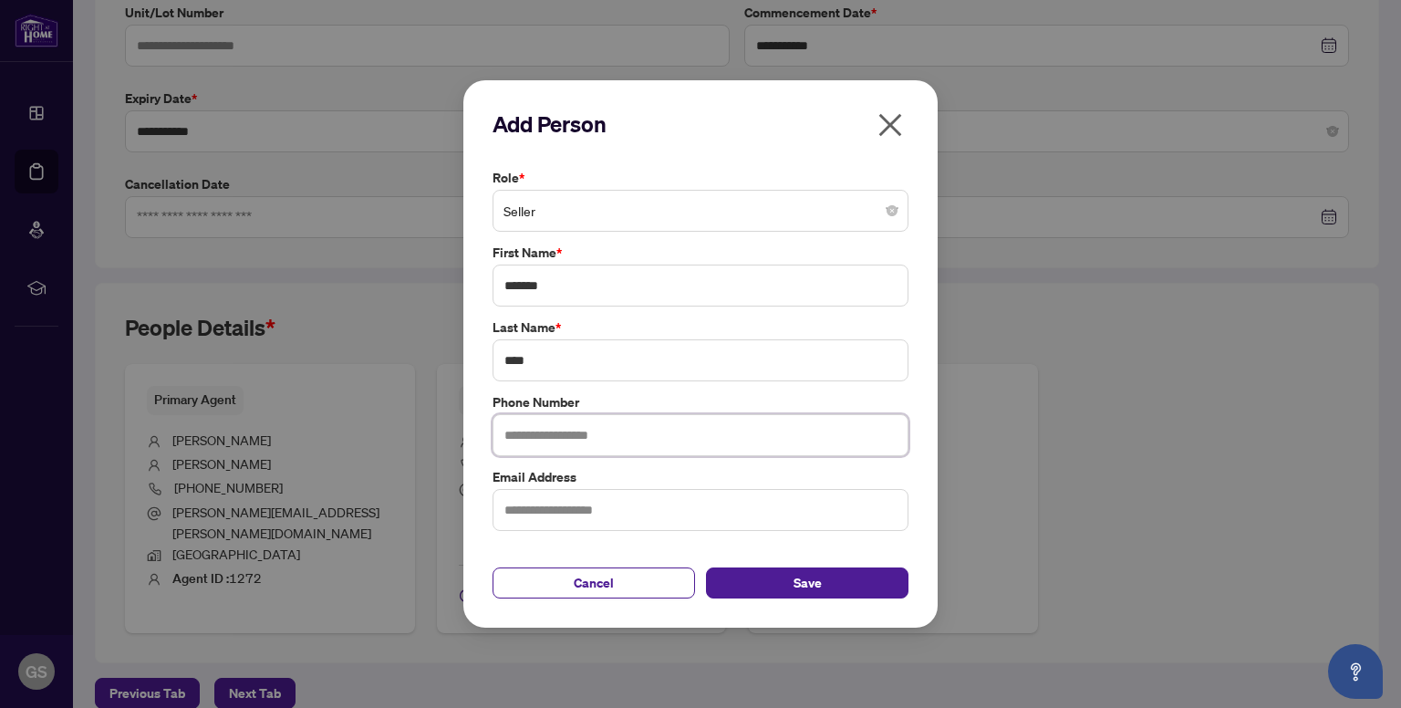
click at [541, 436] on input "text" at bounding box center [701, 435] width 416 height 42
click at [816, 586] on span "Save" at bounding box center [808, 582] width 28 height 29
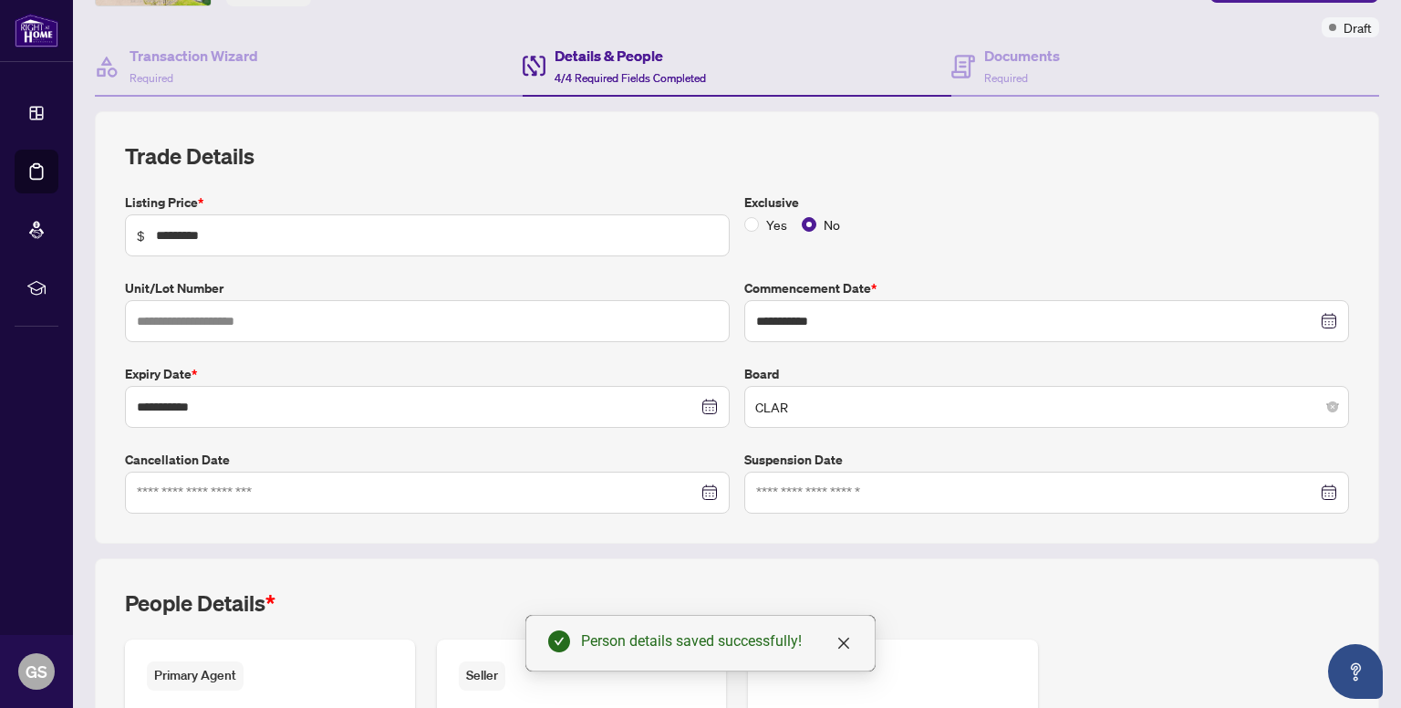
scroll to position [0, 0]
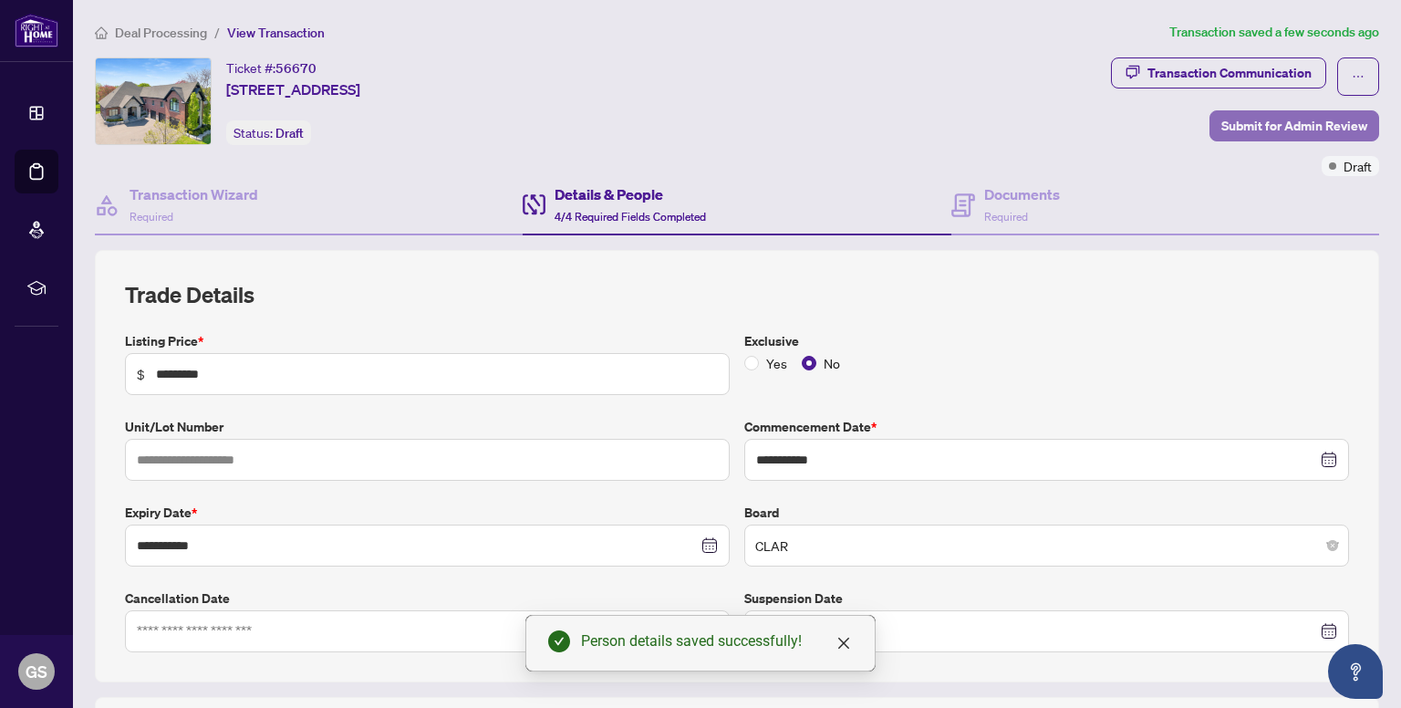
click at [1263, 125] on span "Submit for Admin Review" at bounding box center [1295, 125] width 146 height 29
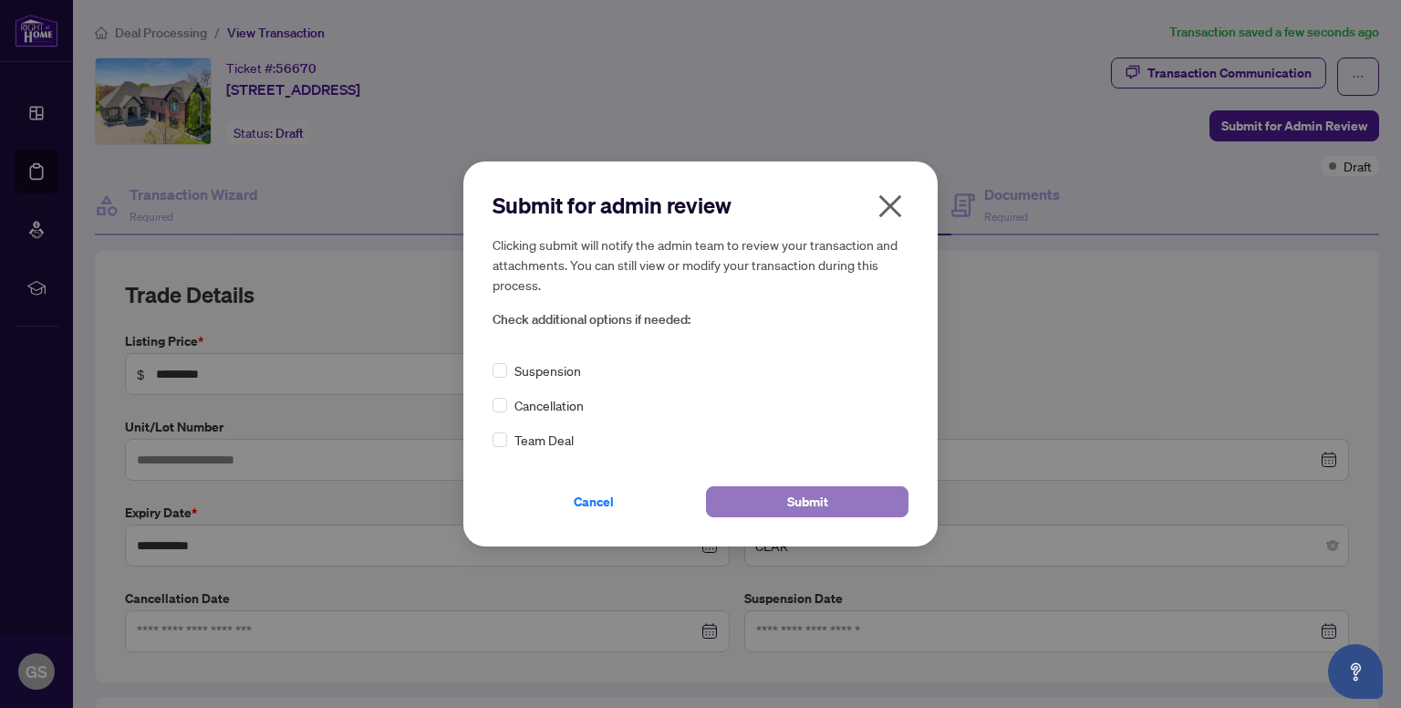
click at [788, 505] on span "Submit" at bounding box center [807, 501] width 41 height 29
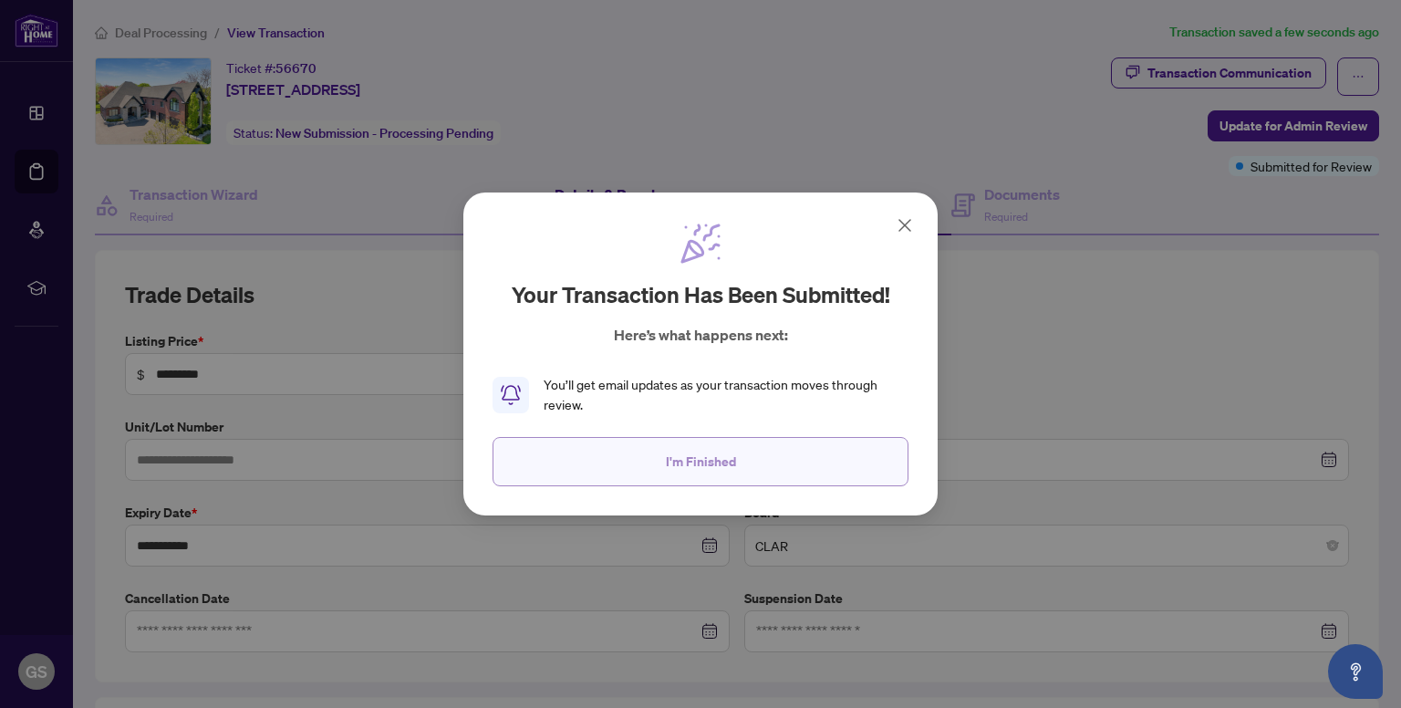
click at [701, 461] on span "I'm Finished" at bounding box center [701, 461] width 70 height 29
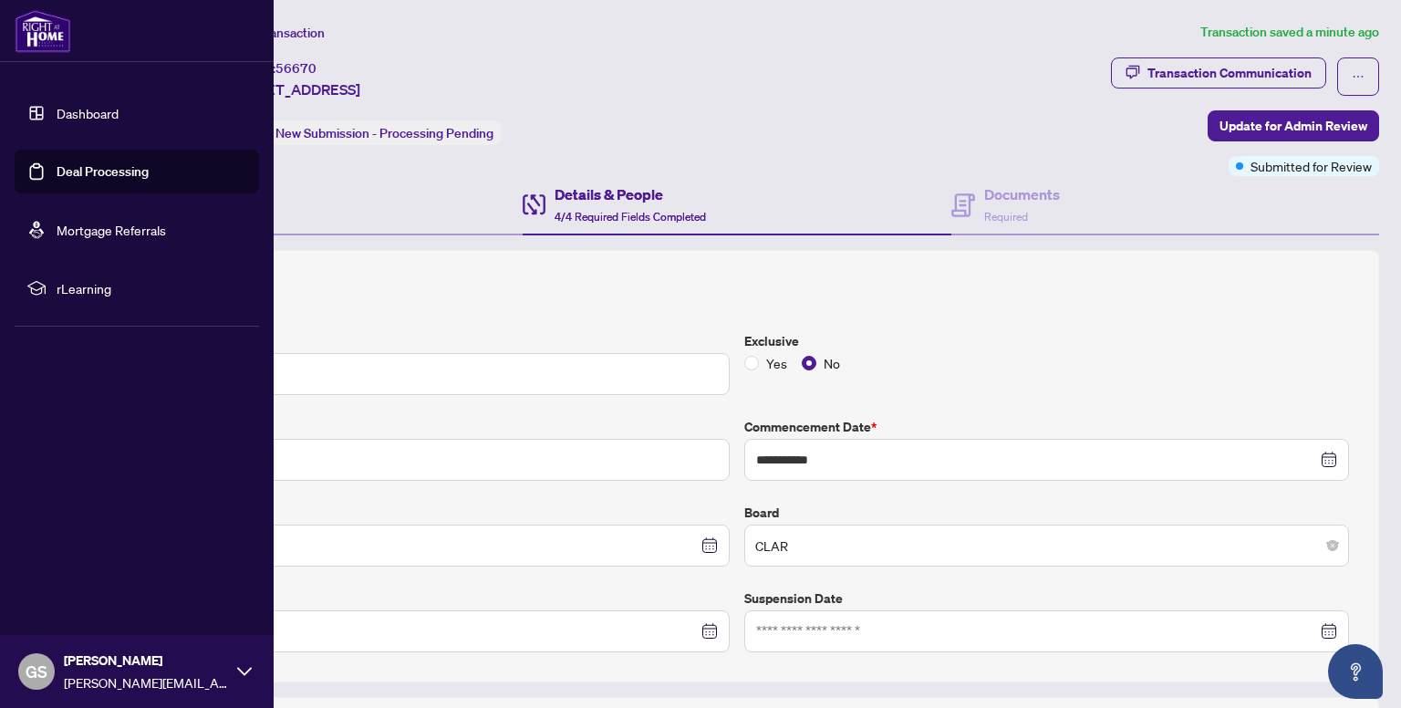
click at [54, 33] on img at bounding box center [43, 31] width 57 height 44
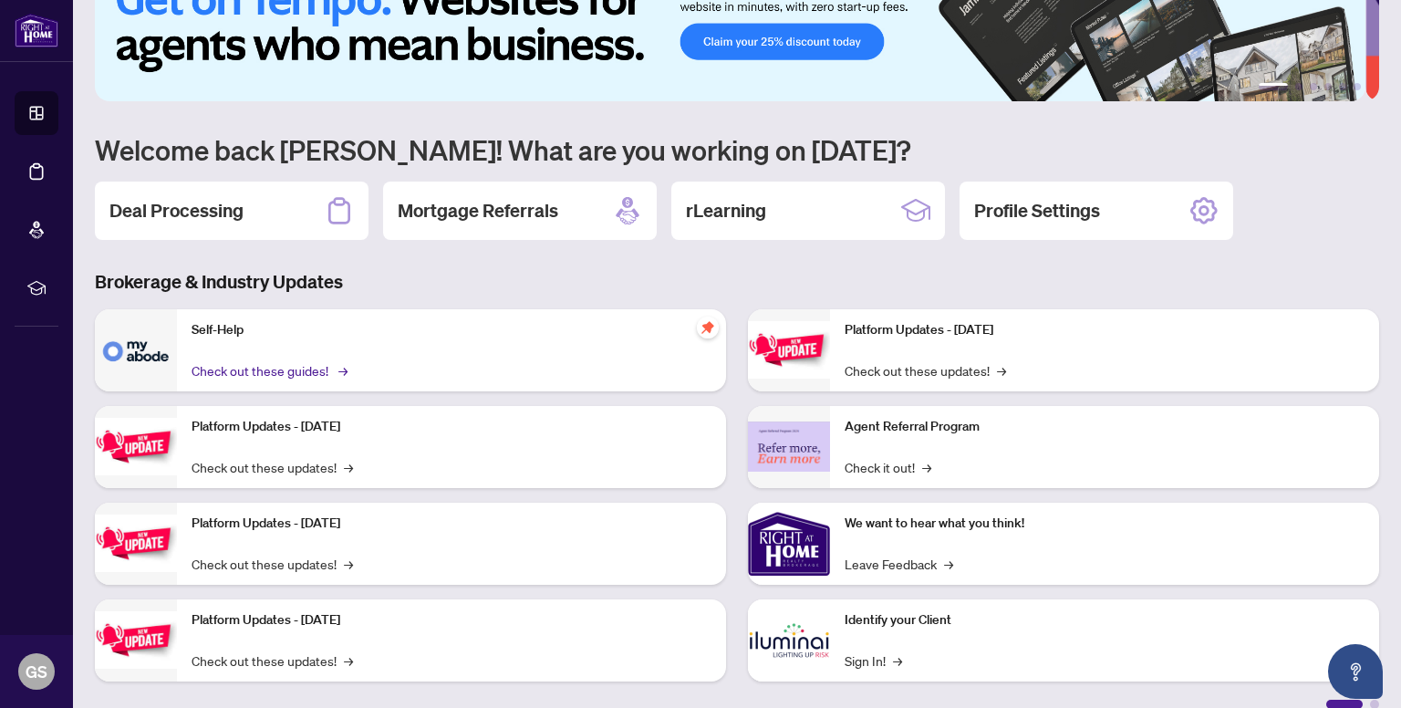
scroll to position [80, 0]
